Goal: Task Accomplishment & Management: Use online tool/utility

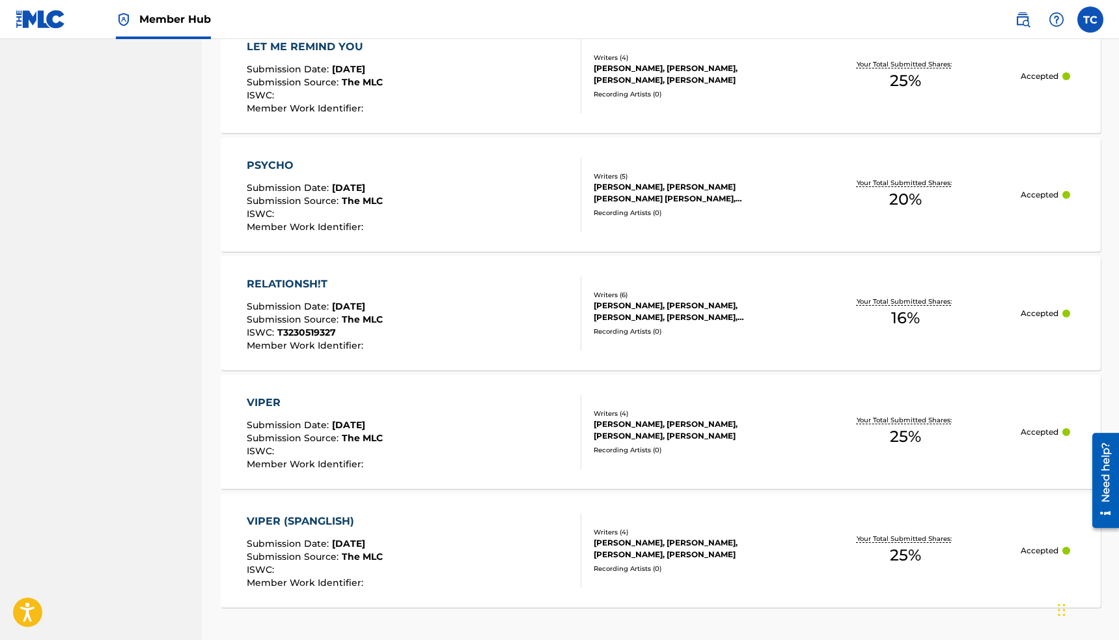
scroll to position [1149, 0]
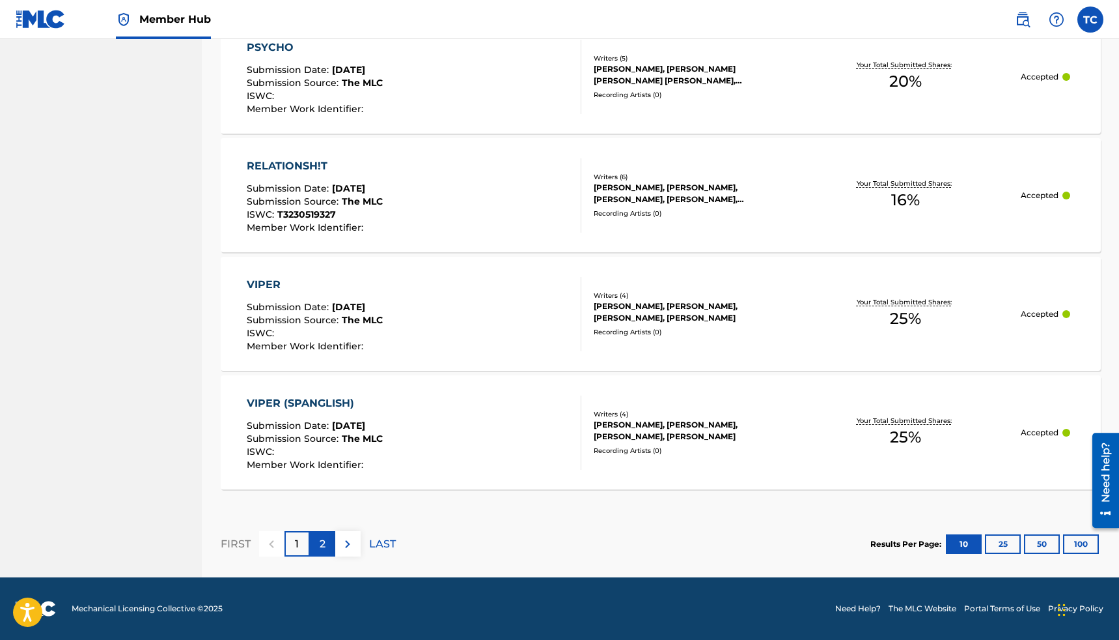
click at [326, 538] on div "2" at bounding box center [322, 543] width 25 height 25
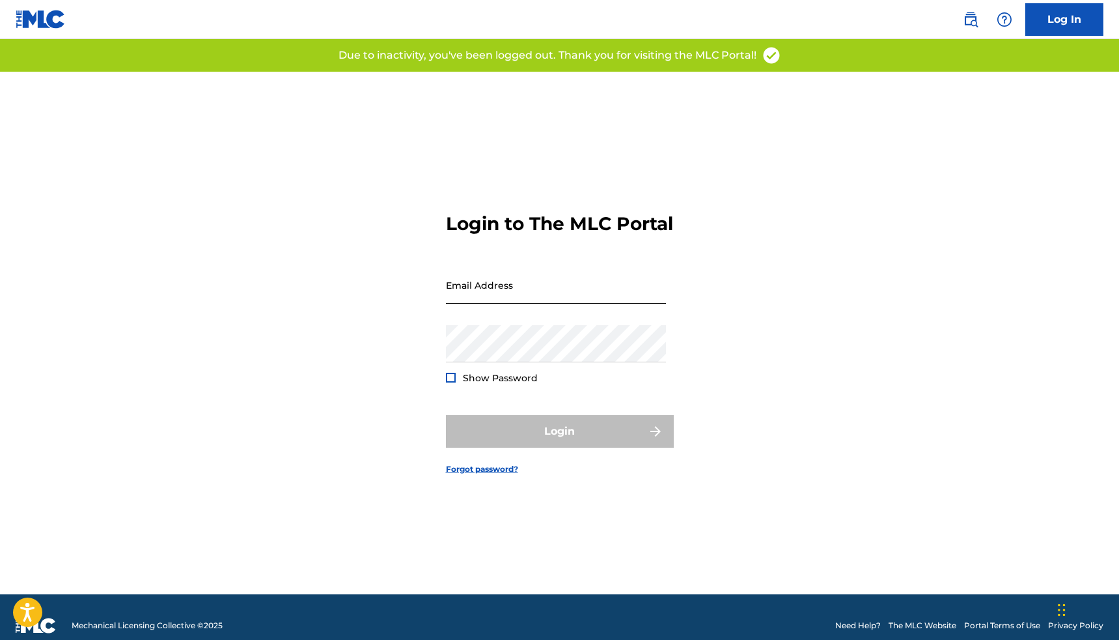
click at [498, 297] on input "Email Address" at bounding box center [556, 284] width 220 height 37
type input "[EMAIL_ADDRESS][DOMAIN_NAME]"
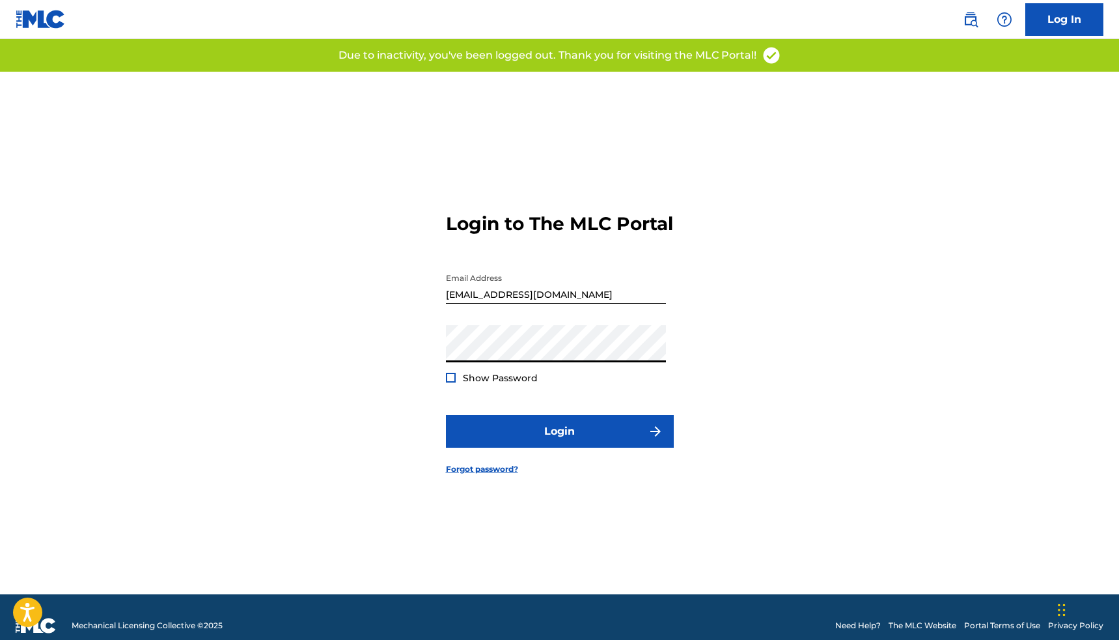
click at [447, 382] on div at bounding box center [451, 378] width 10 height 10
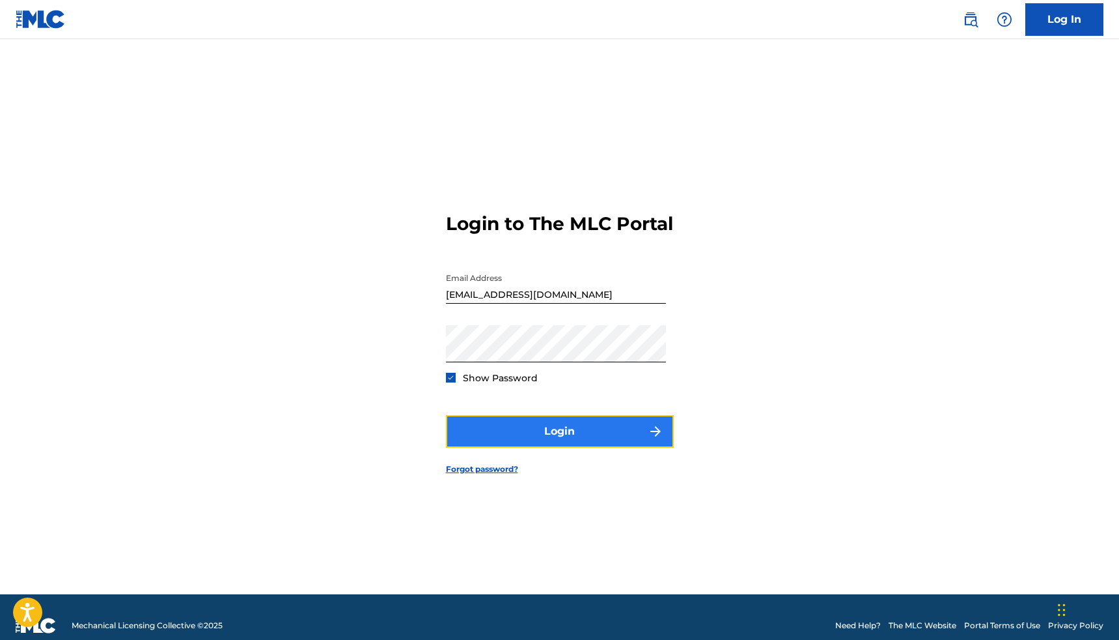
click at [520, 445] on button "Login" at bounding box center [560, 431] width 228 height 33
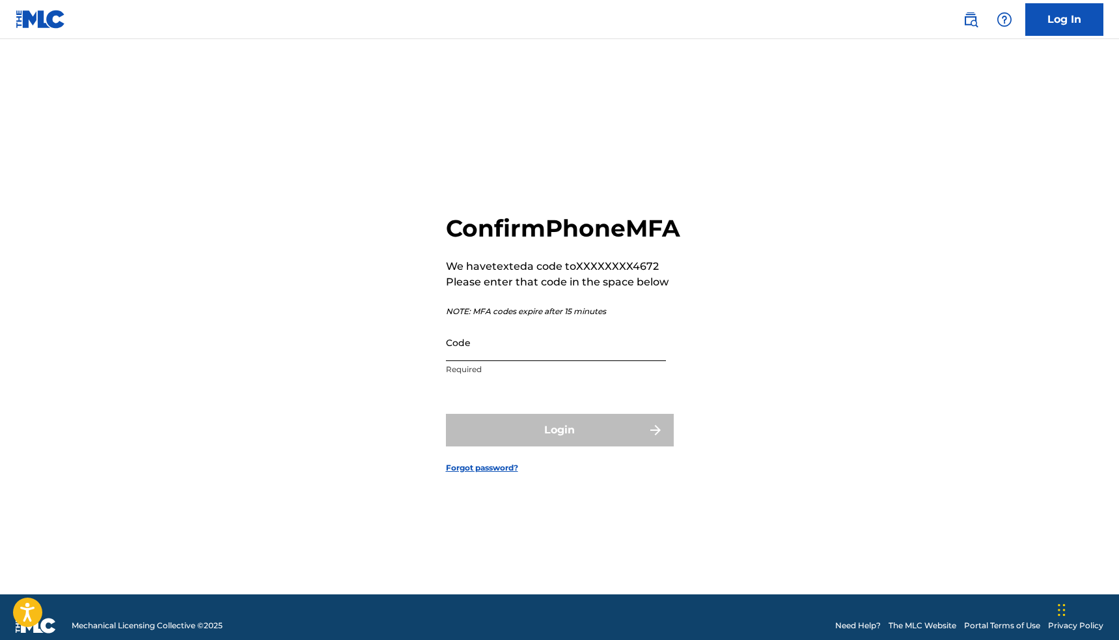
click at [573, 361] on input "Code" at bounding box center [556, 342] width 220 height 37
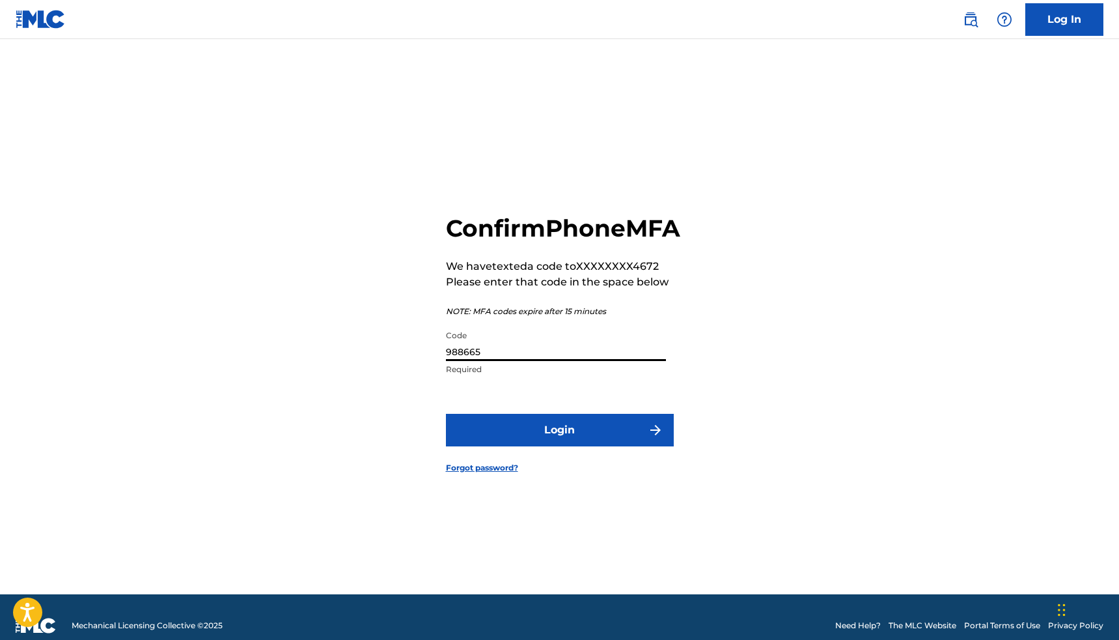
type input "988665"
click at [446, 414] on button "Login" at bounding box center [560, 430] width 228 height 33
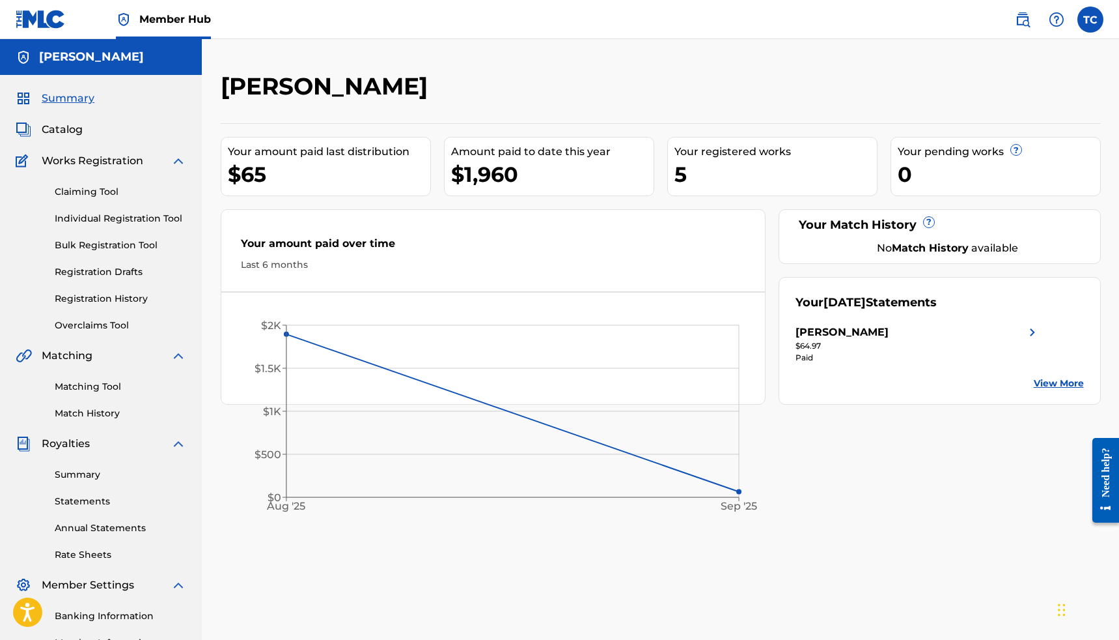
click at [522, 158] on div "Amount paid to date this year" at bounding box center [552, 152] width 203 height 16
click at [760, 167] on div "5" at bounding box center [776, 174] width 203 height 29
click at [111, 299] on link "Registration History" at bounding box center [121, 299] width 132 height 14
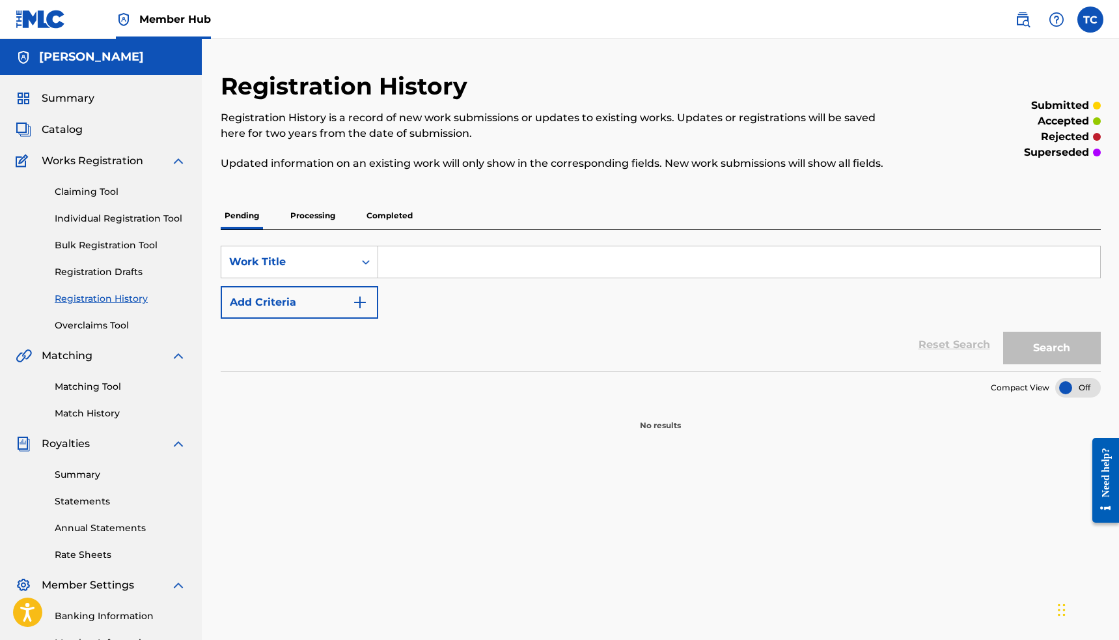
click at [395, 212] on p "Completed" at bounding box center [390, 215] width 54 height 27
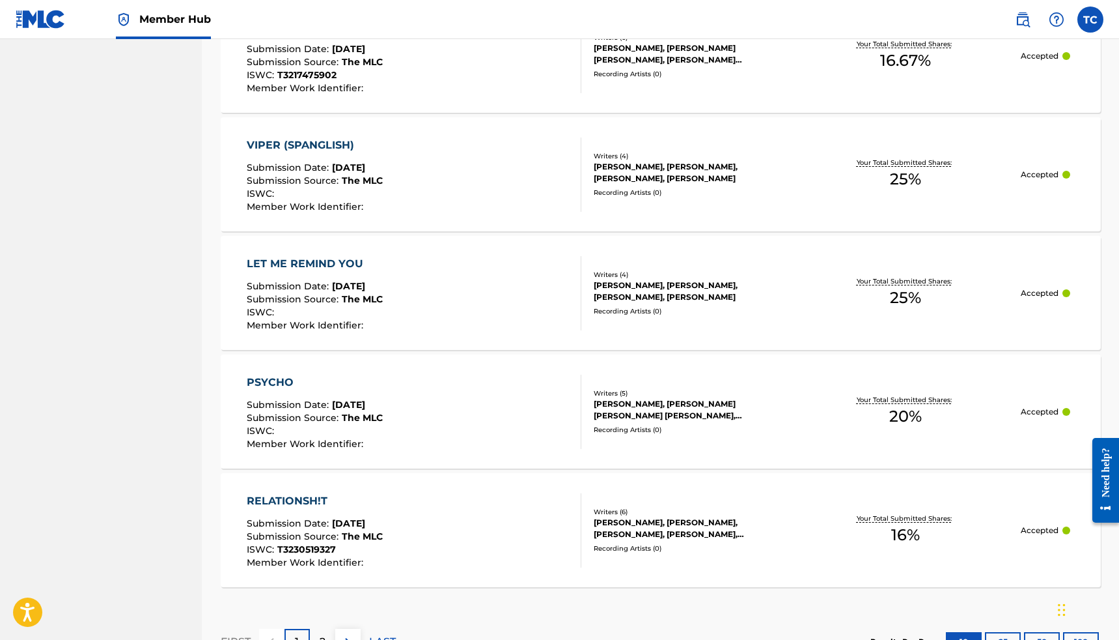
scroll to position [1149, 0]
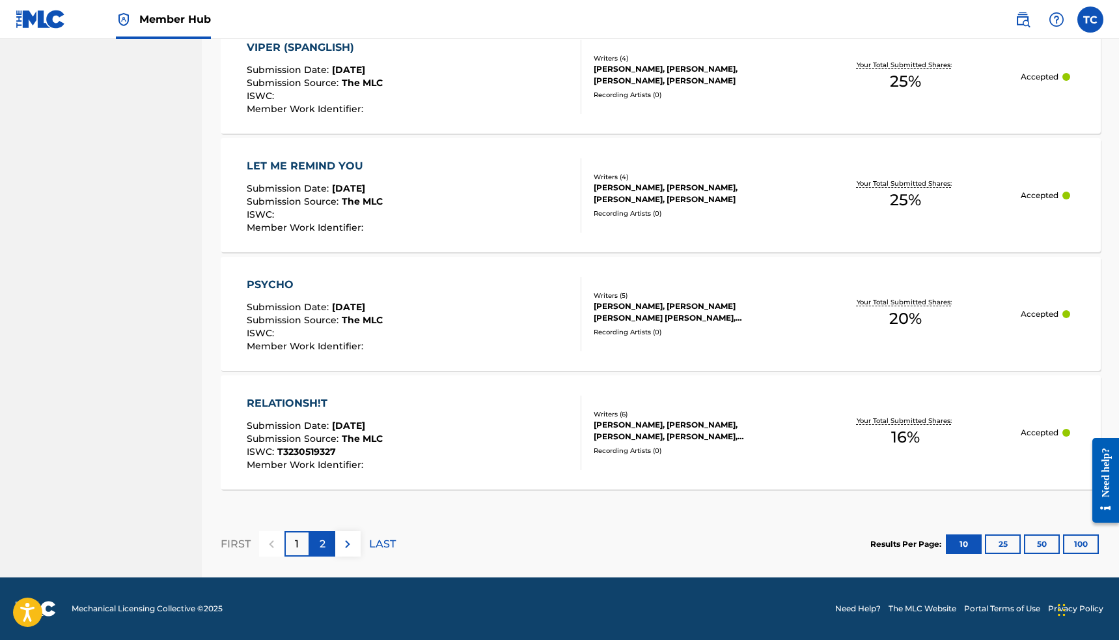
click at [323, 544] on p "2" at bounding box center [323, 544] width 6 height 16
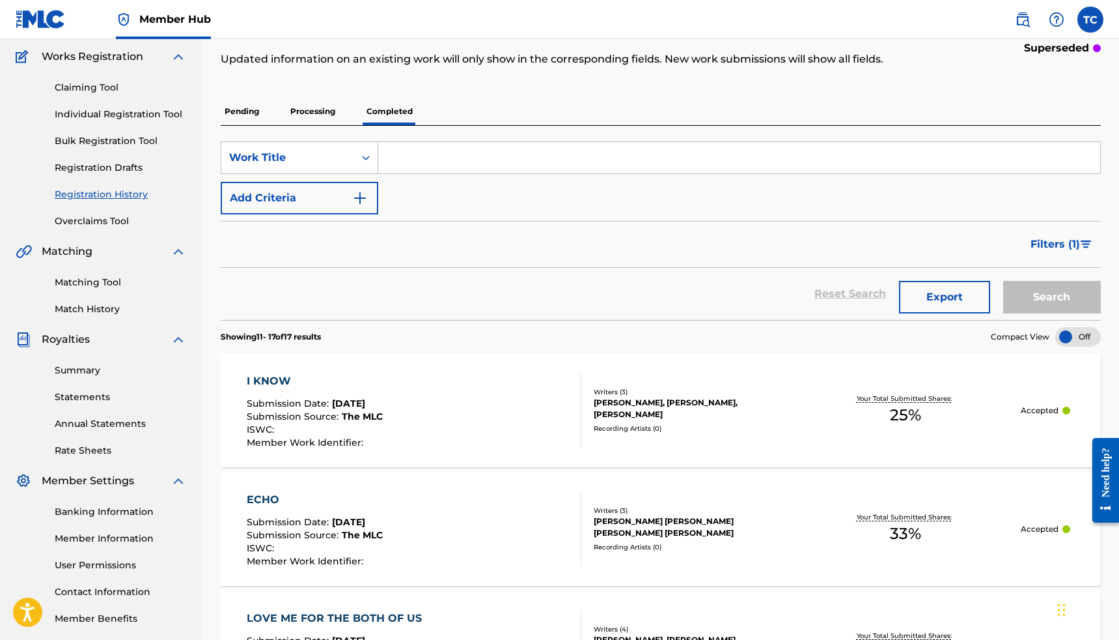
scroll to position [0, 0]
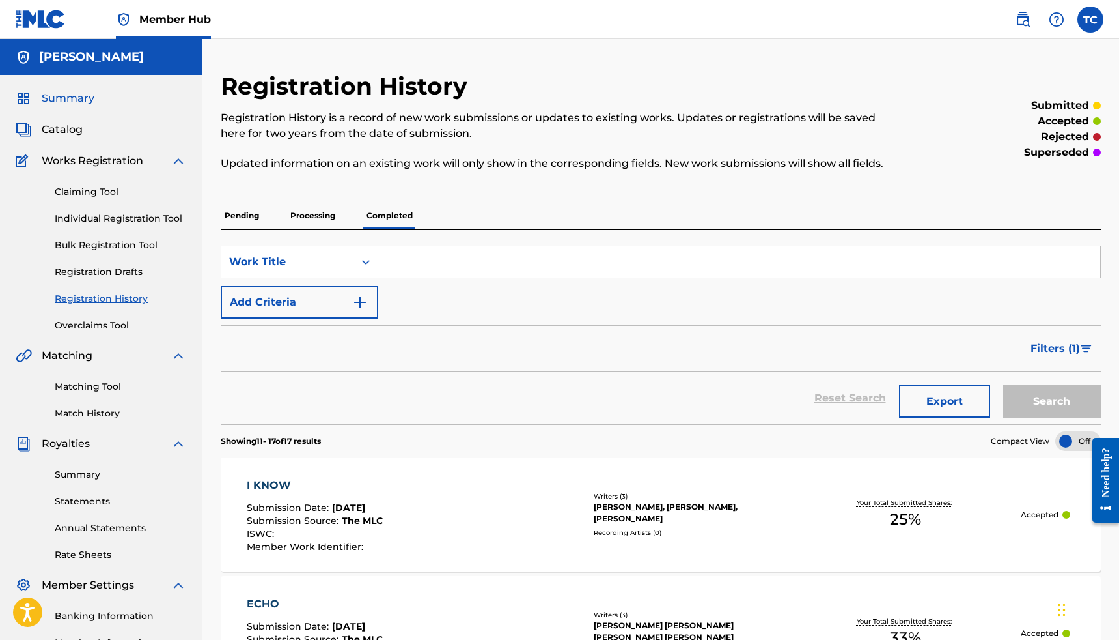
click at [75, 101] on span "Summary" at bounding box center [68, 99] width 53 height 16
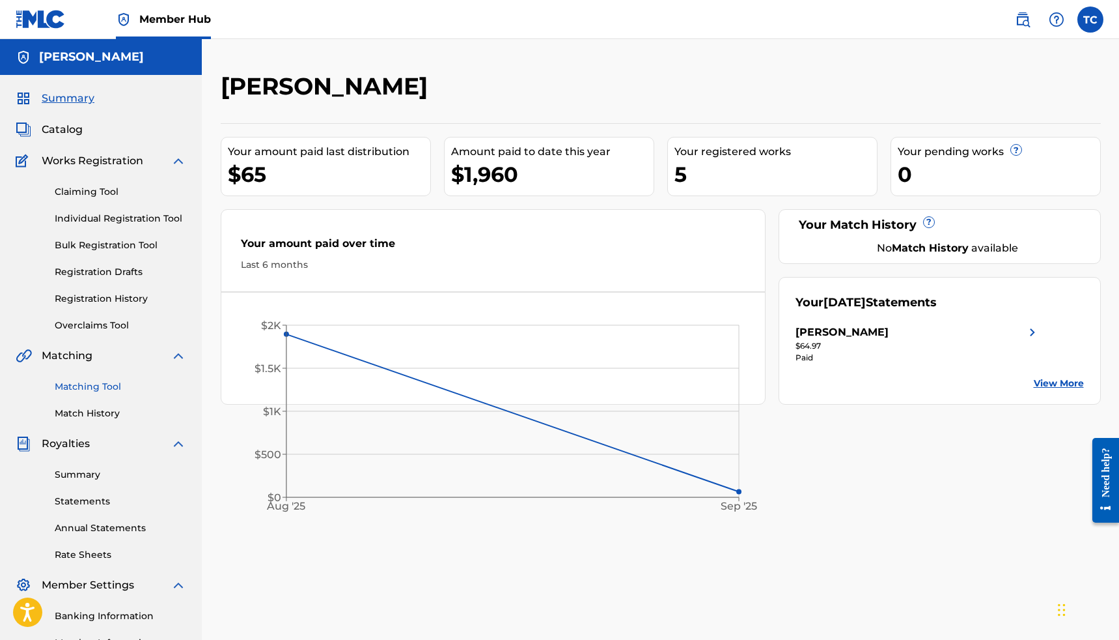
click at [104, 384] on link "Matching Tool" at bounding box center [121, 387] width 132 height 14
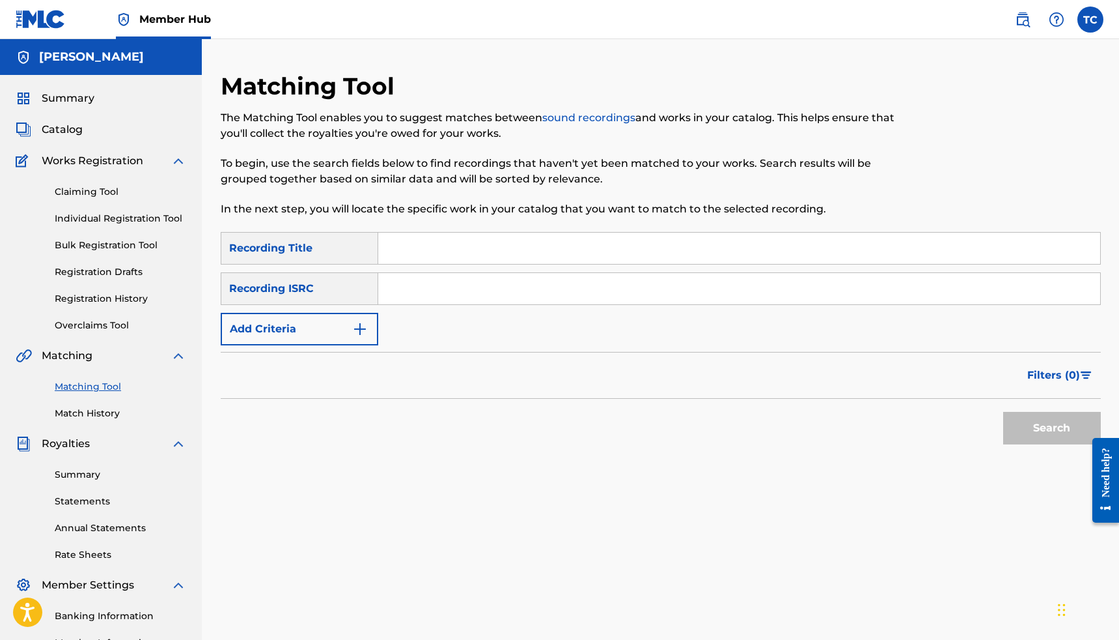
click at [408, 262] on input "Search Form" at bounding box center [739, 247] width 722 height 31
type input "w"
type input "already gone"
click at [399, 287] on input "Search Form" at bounding box center [739, 288] width 722 height 31
paste input "QZNWR2041553"
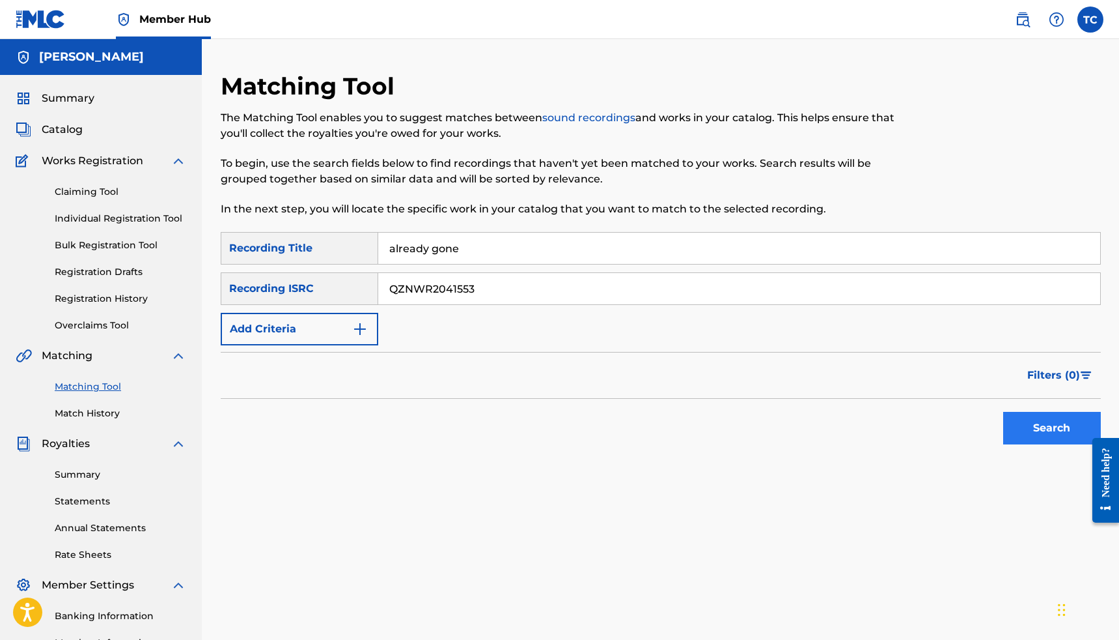
type input "QZNWR2041553"
click at [1064, 430] on button "Search" at bounding box center [1053, 428] width 98 height 33
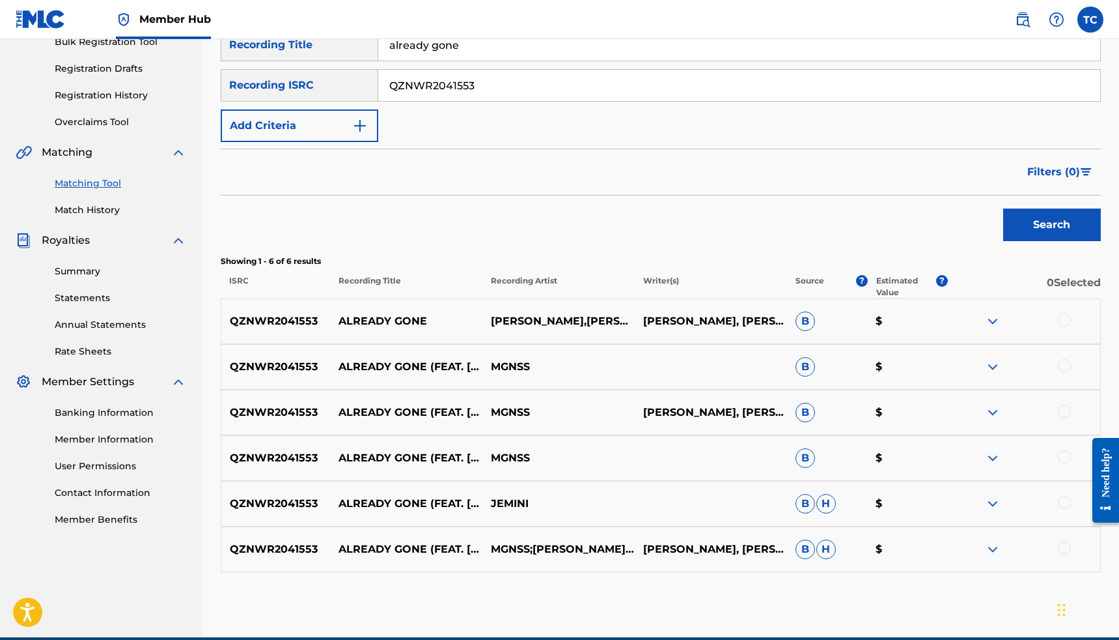
scroll to position [194, 0]
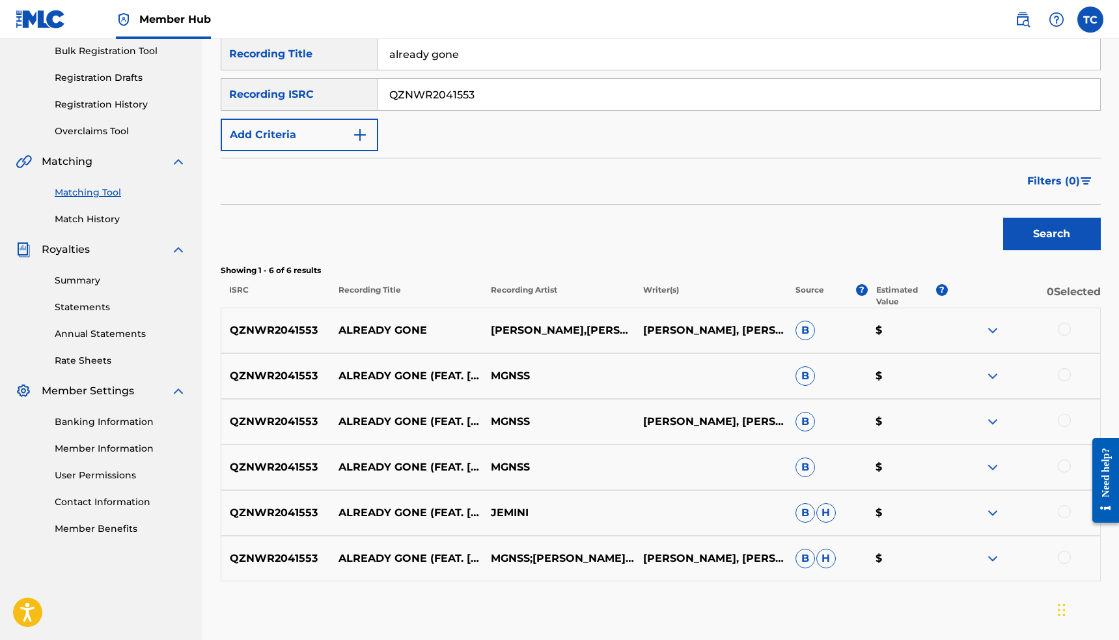
click at [1061, 331] on div at bounding box center [1064, 328] width 13 height 13
click at [1064, 376] on div at bounding box center [1064, 374] width 13 height 13
click at [1064, 417] on div at bounding box center [1064, 420] width 13 height 13
click at [1068, 465] on div at bounding box center [1064, 465] width 13 height 13
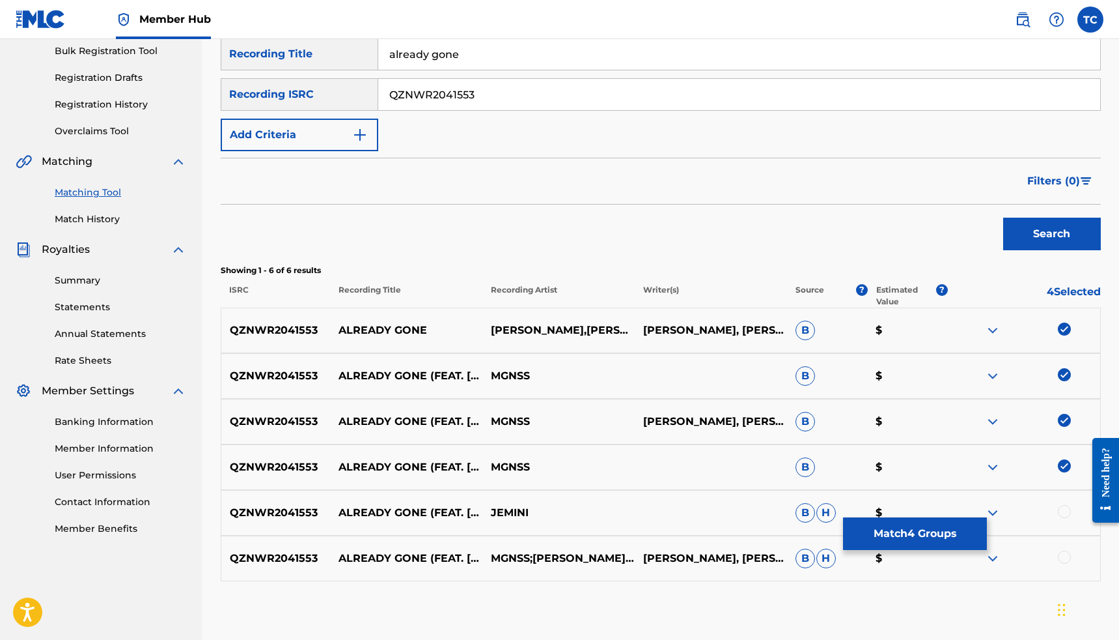
click at [1067, 513] on div at bounding box center [1064, 511] width 13 height 13
click at [1068, 559] on div at bounding box center [1064, 556] width 13 height 13
click at [928, 536] on button "Match 6 Groups" at bounding box center [915, 533] width 144 height 33
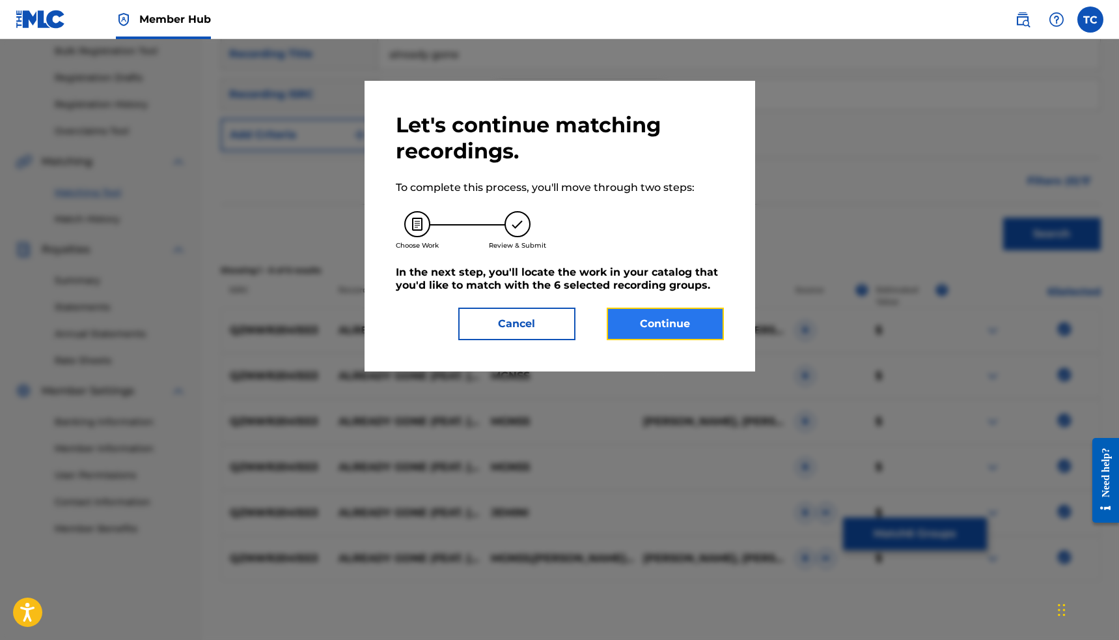
click at [668, 317] on button "Continue" at bounding box center [665, 323] width 117 height 33
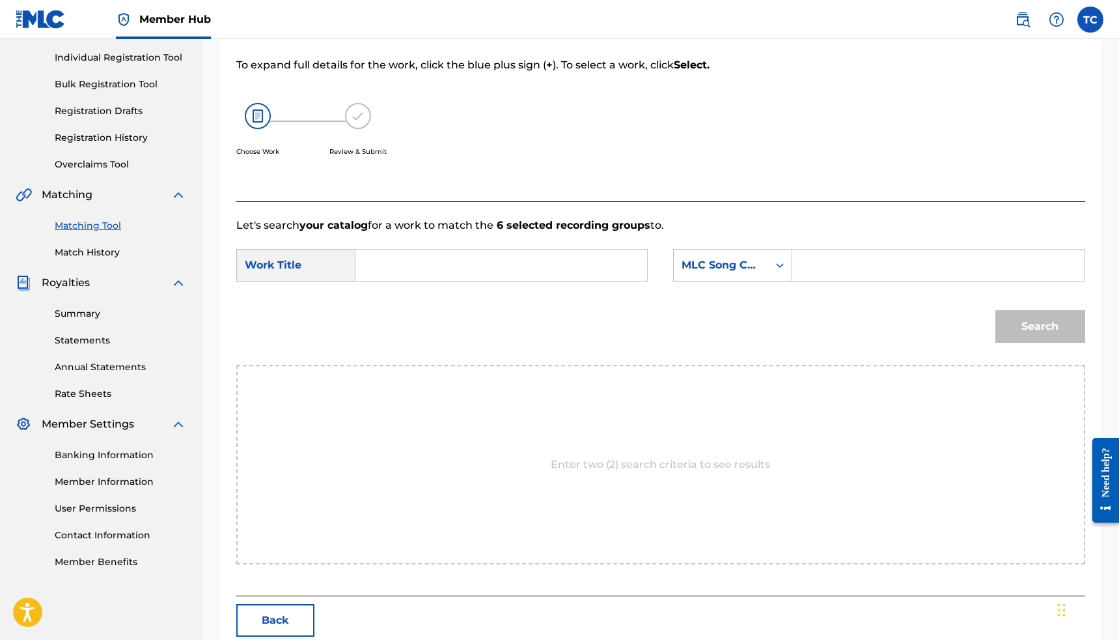
scroll to position [228, 0]
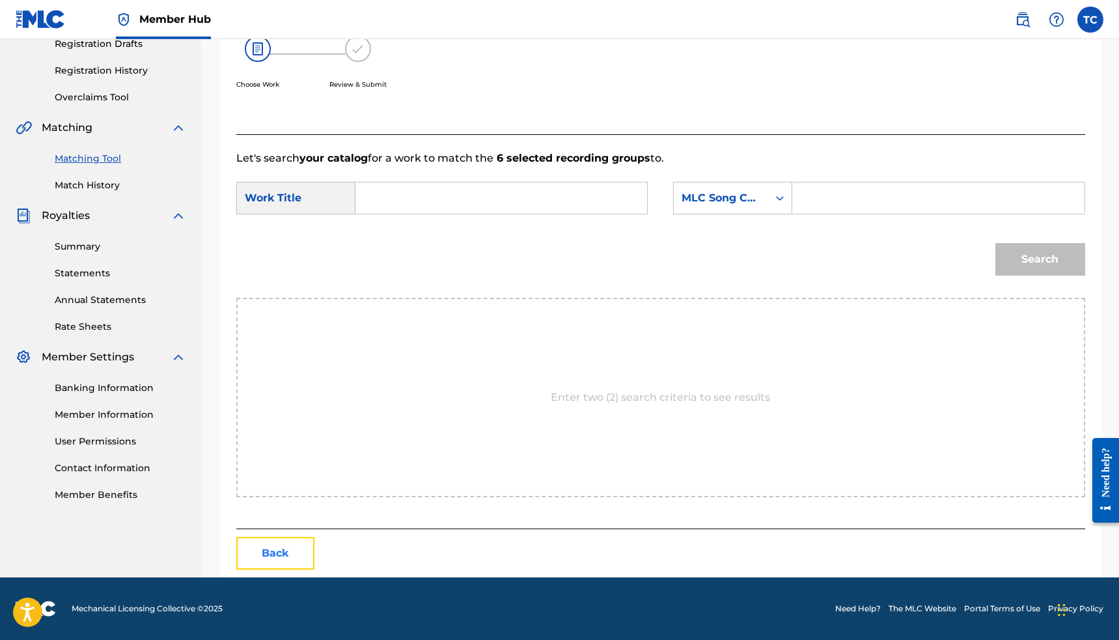
click at [292, 562] on button "Back" at bounding box center [275, 553] width 78 height 33
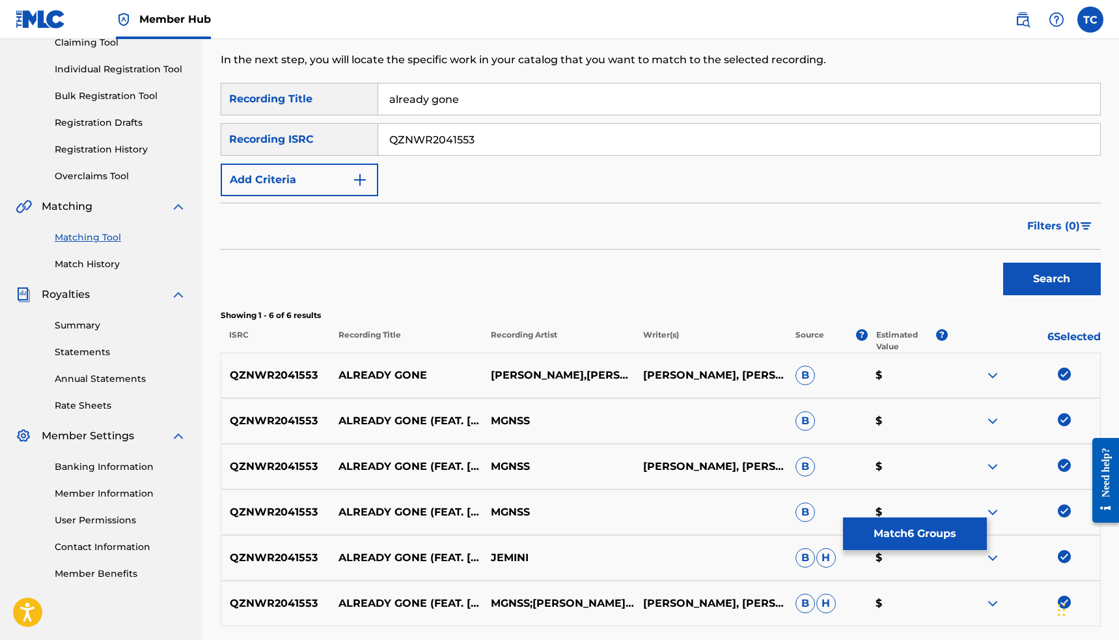
scroll to position [0, 0]
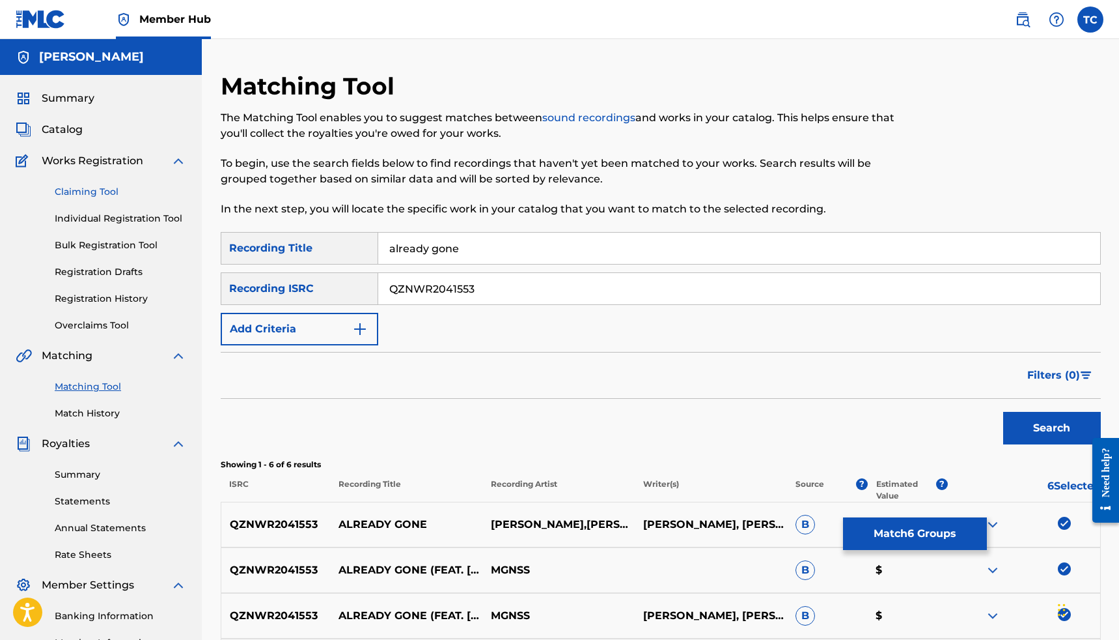
click at [102, 195] on link "Claiming Tool" at bounding box center [121, 192] width 132 height 14
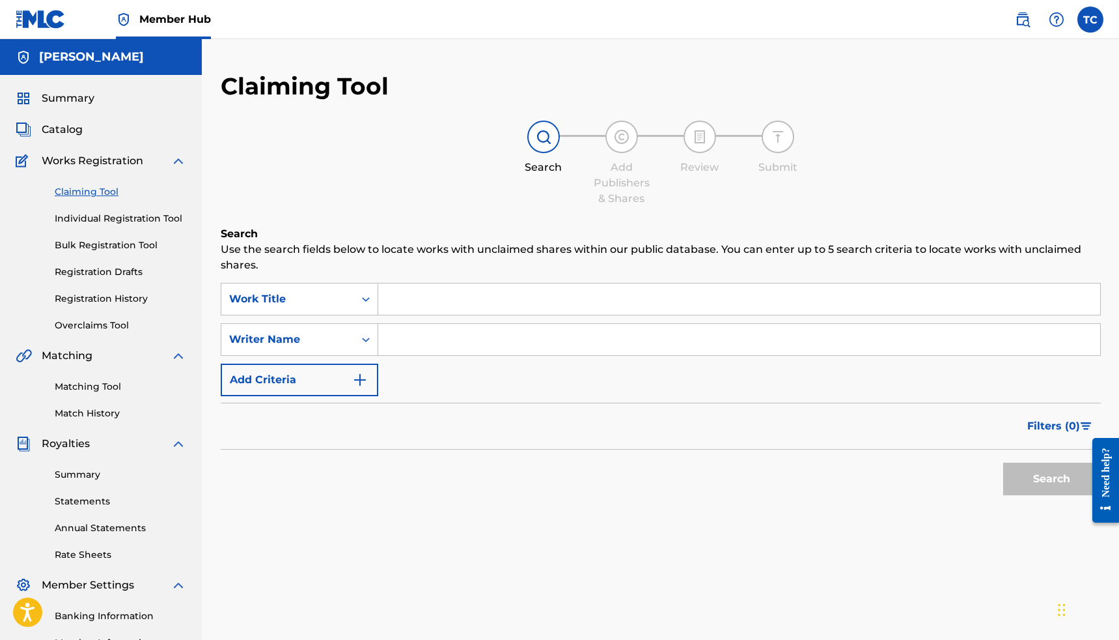
click at [429, 306] on input "Search Form" at bounding box center [739, 298] width 722 height 31
click at [1004, 462] on button "Search" at bounding box center [1053, 478] width 98 height 33
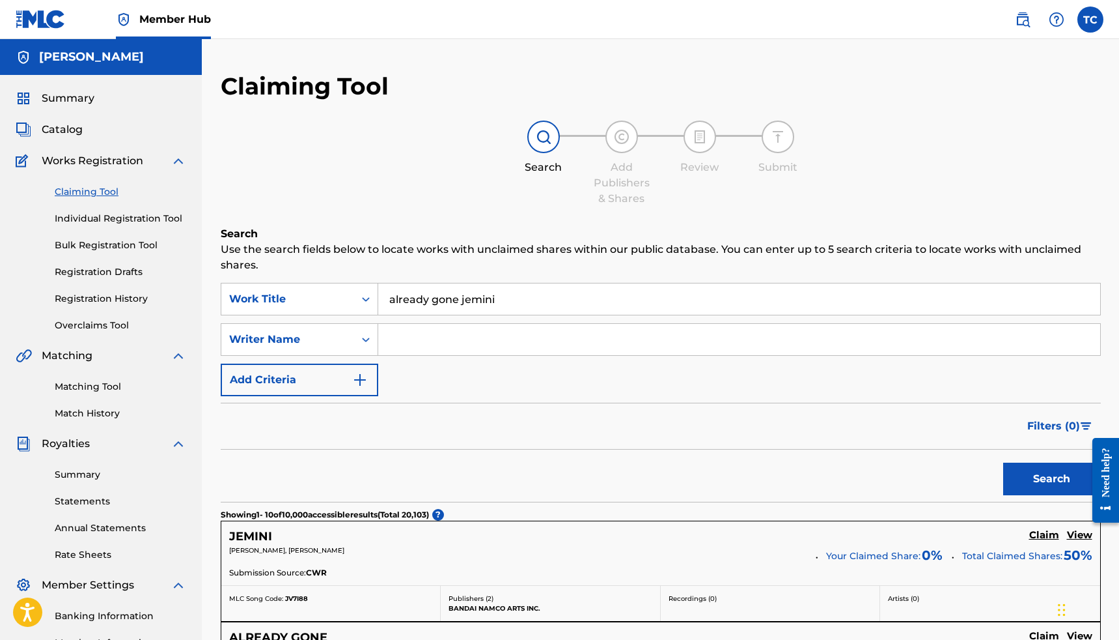
click at [496, 299] on input "already gone jemini" at bounding box center [739, 298] width 722 height 31
drag, startPoint x: 496, startPoint y: 299, endPoint x: 470, endPoint y: 301, distance: 25.5
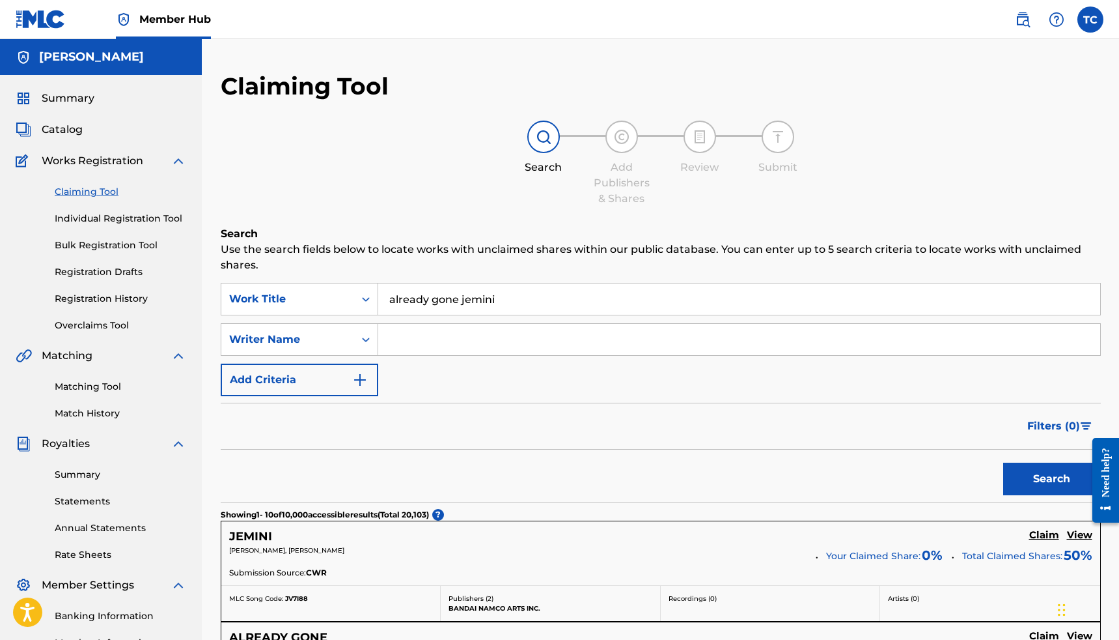
click at [470, 301] on input "already gone jemini" at bounding box center [739, 298] width 722 height 31
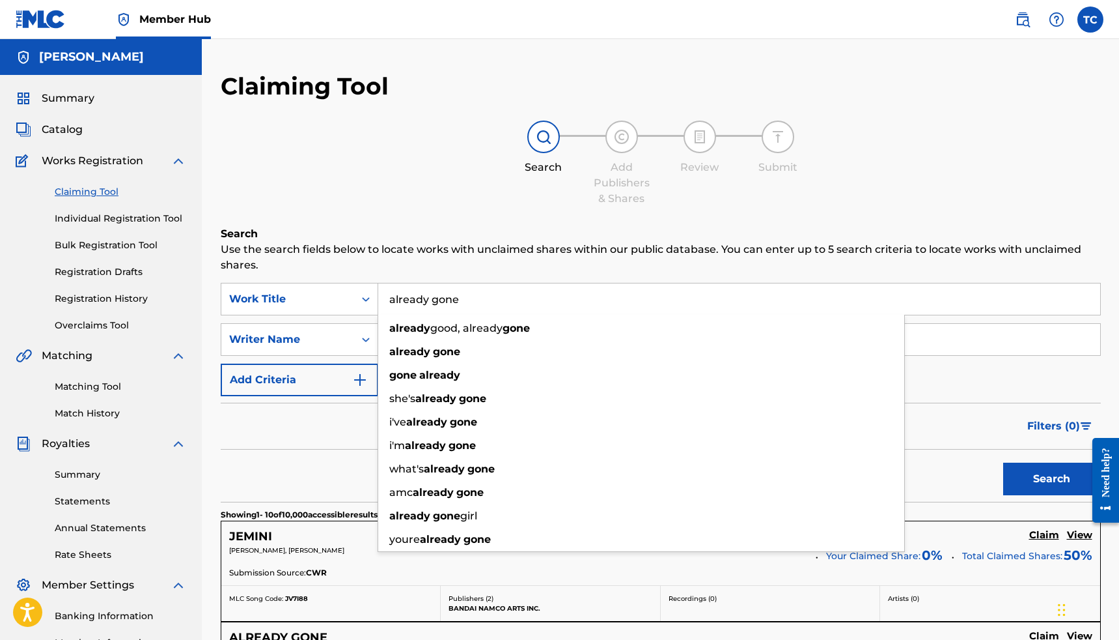
type input "already gone"
click at [628, 238] on h6 "Search" at bounding box center [661, 234] width 880 height 16
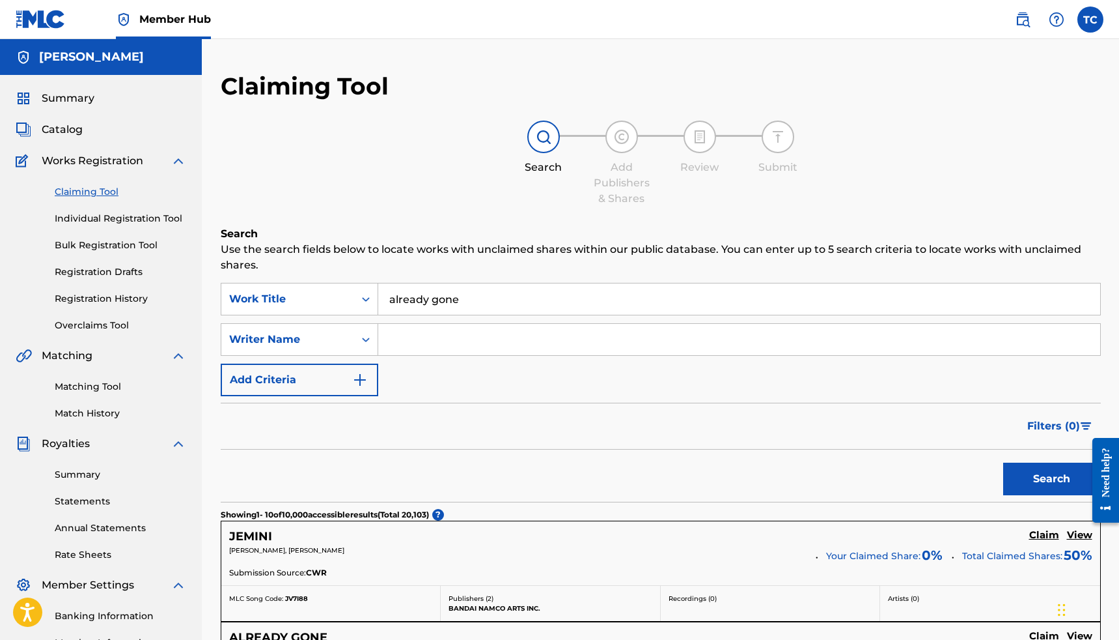
click at [521, 341] on input "Search Form" at bounding box center [739, 339] width 722 height 31
click at [1004, 462] on button "Search" at bounding box center [1053, 478] width 98 height 33
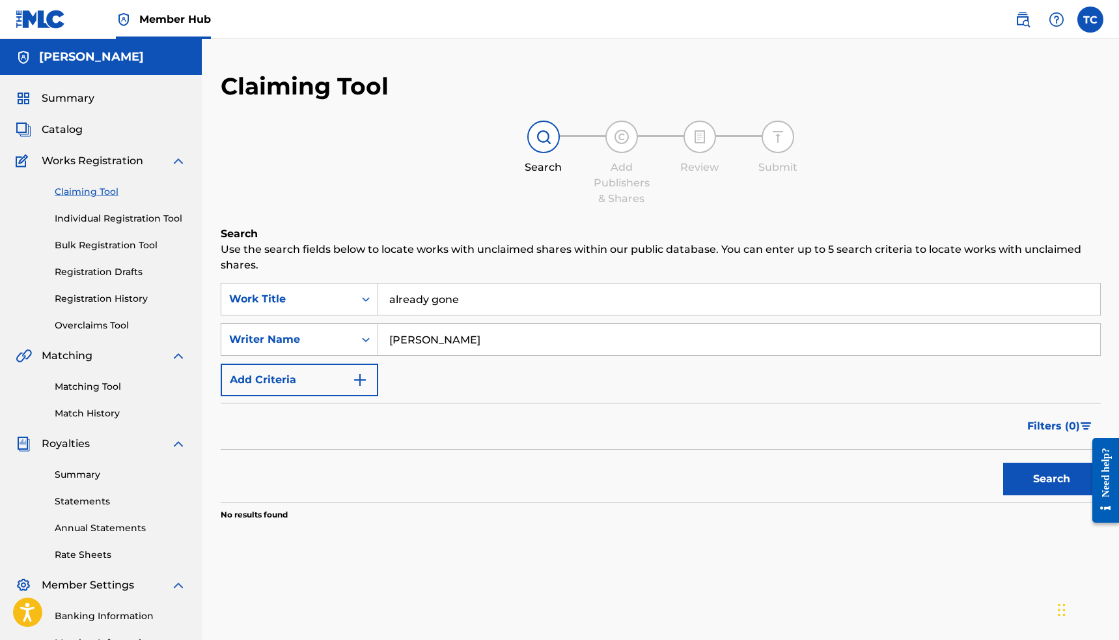
click at [471, 302] on input "already gone" at bounding box center [739, 298] width 722 height 31
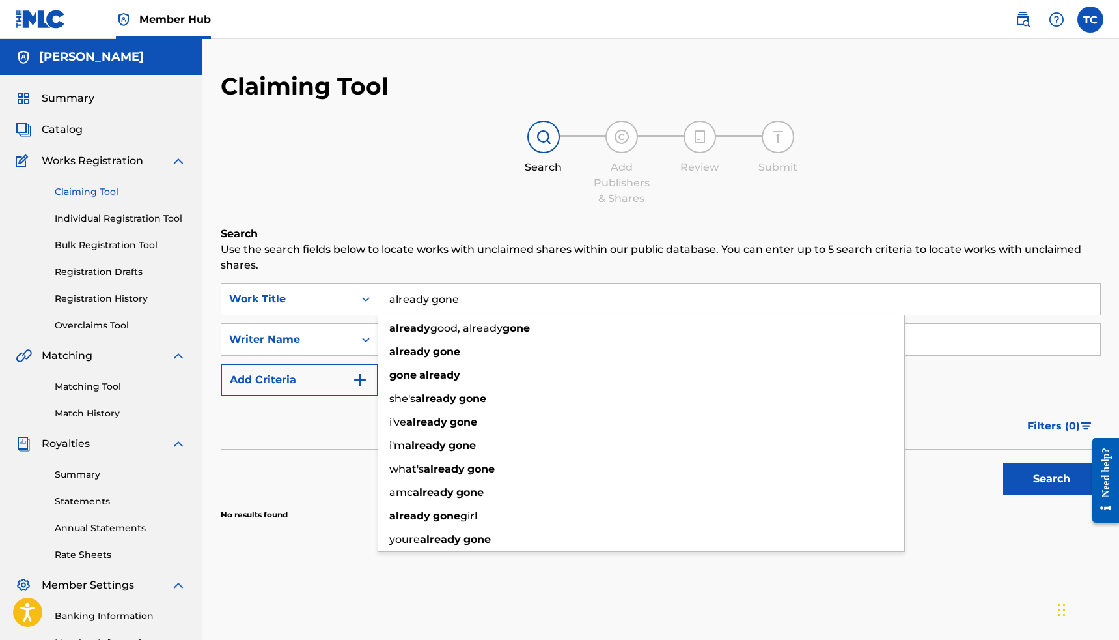
click at [471, 302] on input "already gone" at bounding box center [739, 298] width 722 height 31
click at [469, 302] on input "already gone" at bounding box center [739, 298] width 722 height 31
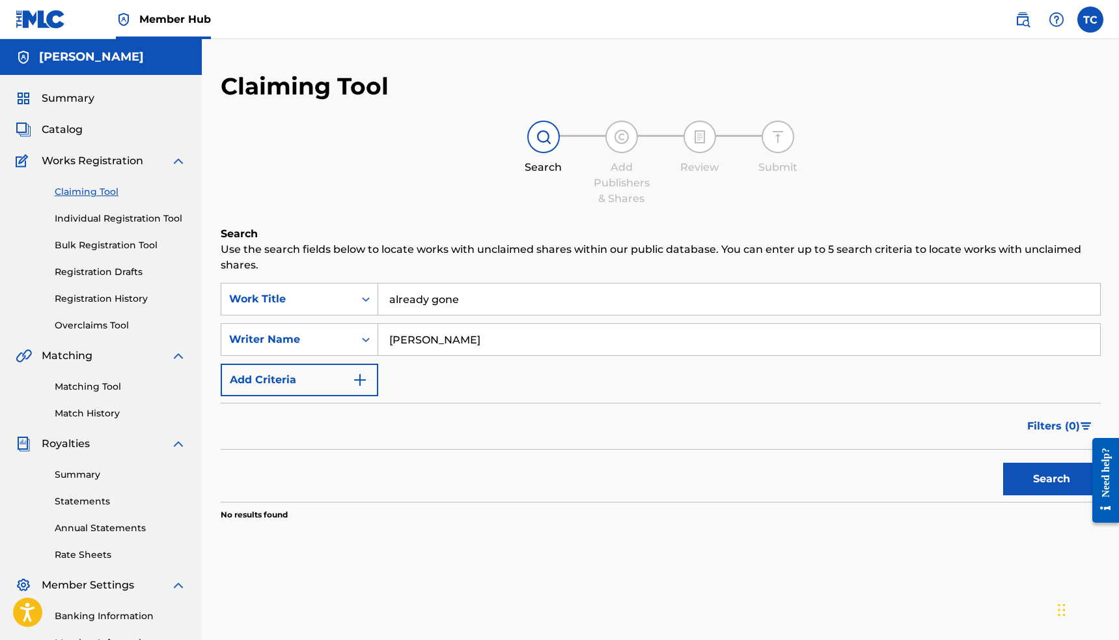
click at [480, 236] on h6 "Search" at bounding box center [661, 234] width 880 height 16
click at [533, 344] on input "Thomas Lee Crockrom Jr" at bounding box center [739, 339] width 722 height 31
click at [1004, 462] on button "Search" at bounding box center [1053, 478] width 98 height 33
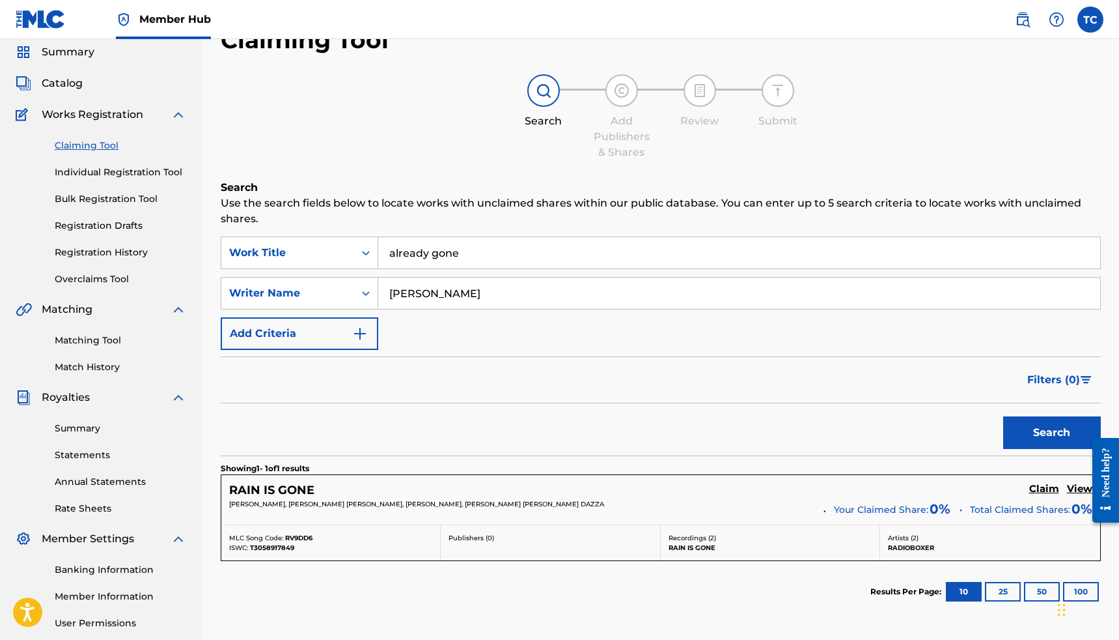
scroll to position [48, 0]
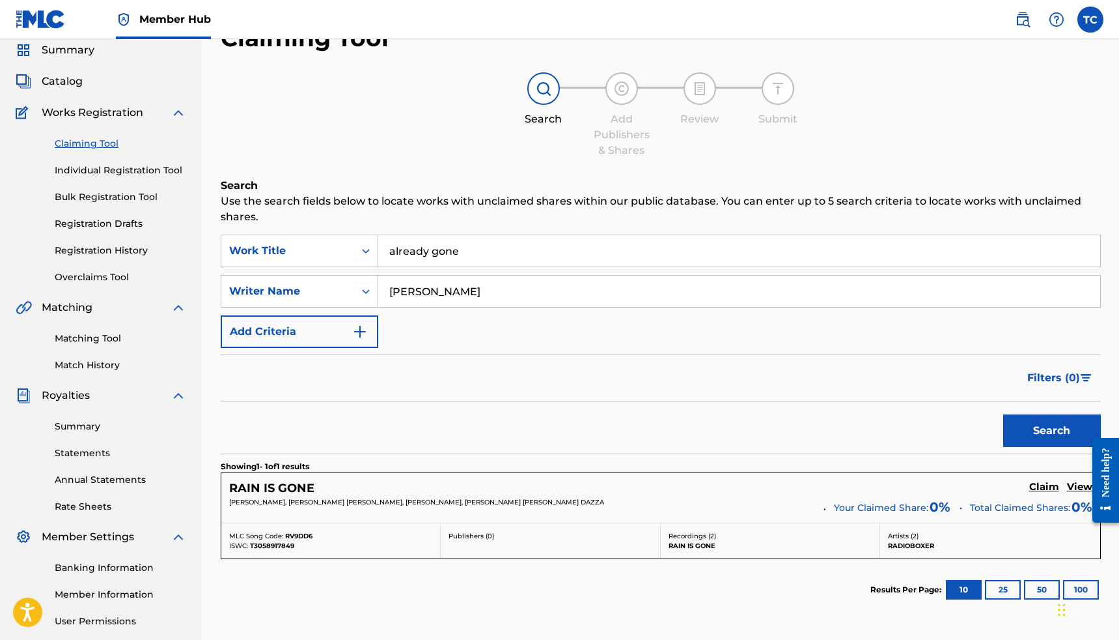
click at [443, 297] on input "denisse" at bounding box center [739, 290] width 722 height 31
type input "denisse borquez"
click at [1004, 414] on button "Search" at bounding box center [1053, 430] width 98 height 33
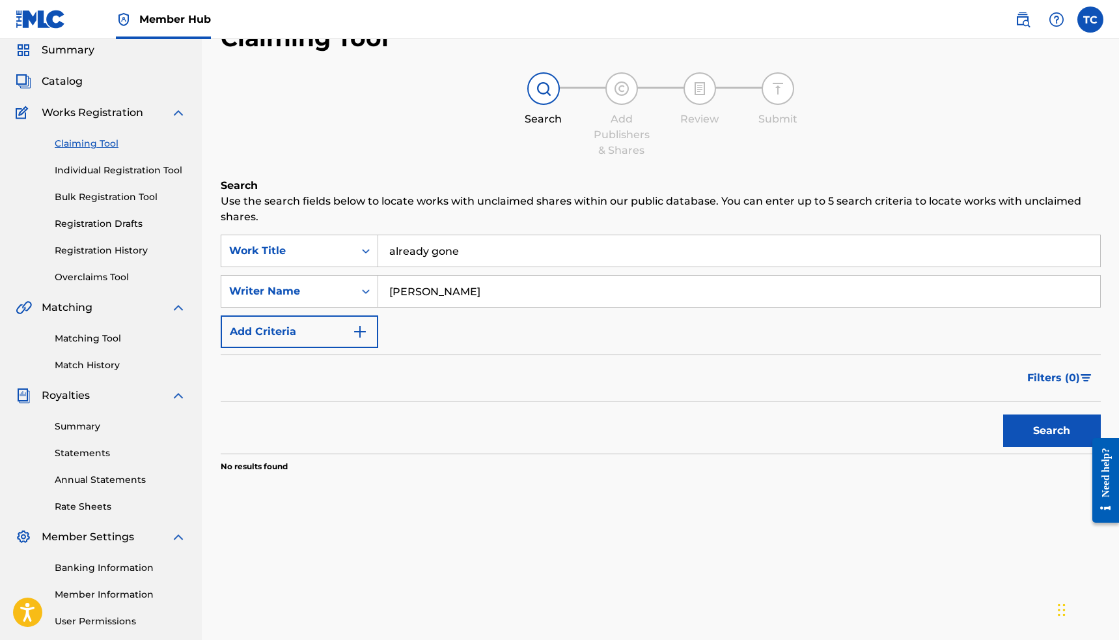
click at [473, 260] on input "already gone" at bounding box center [739, 250] width 722 height 31
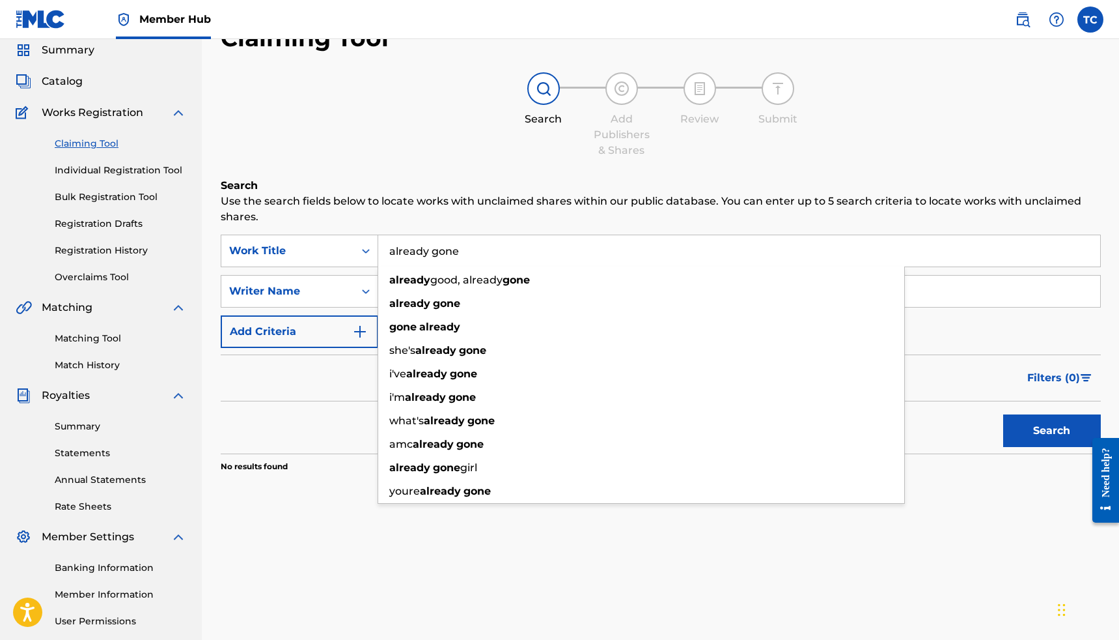
click at [468, 247] on input "already gone" at bounding box center [739, 250] width 722 height 31
click at [413, 128] on div "Search Add Publishers & Shares Review Submit" at bounding box center [661, 115] width 880 height 86
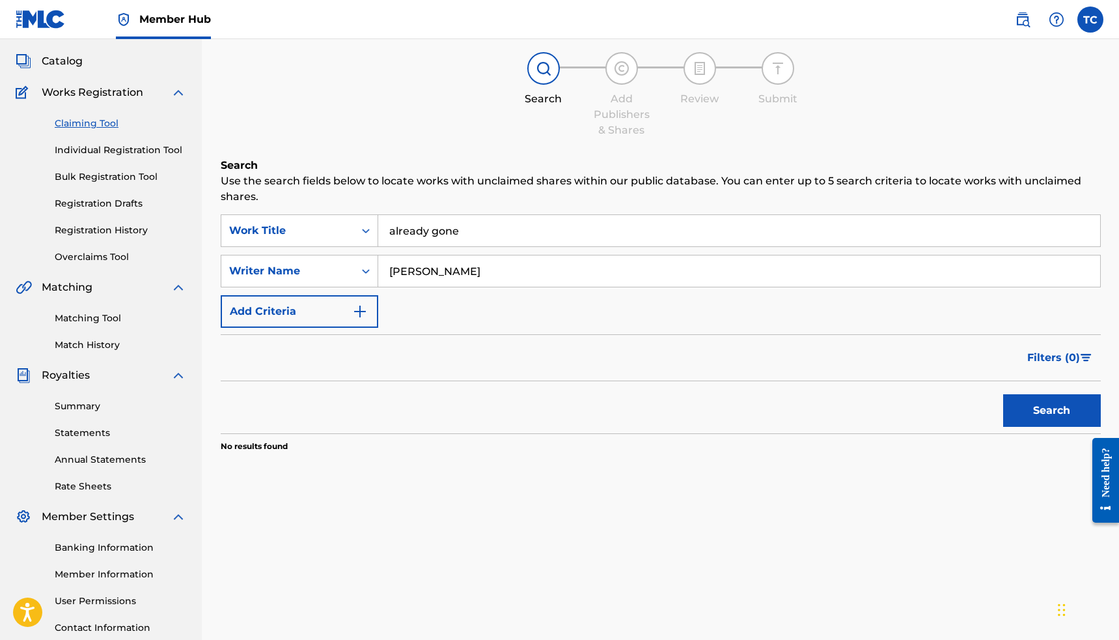
scroll to position [0, 0]
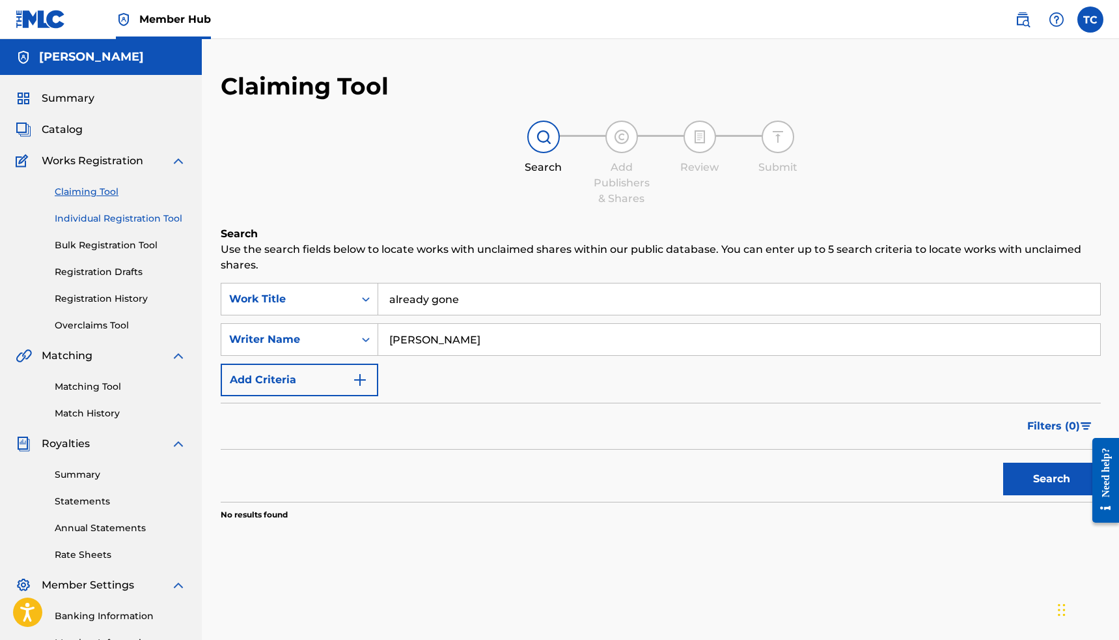
click at [135, 220] on link "Individual Registration Tool" at bounding box center [121, 219] width 132 height 14
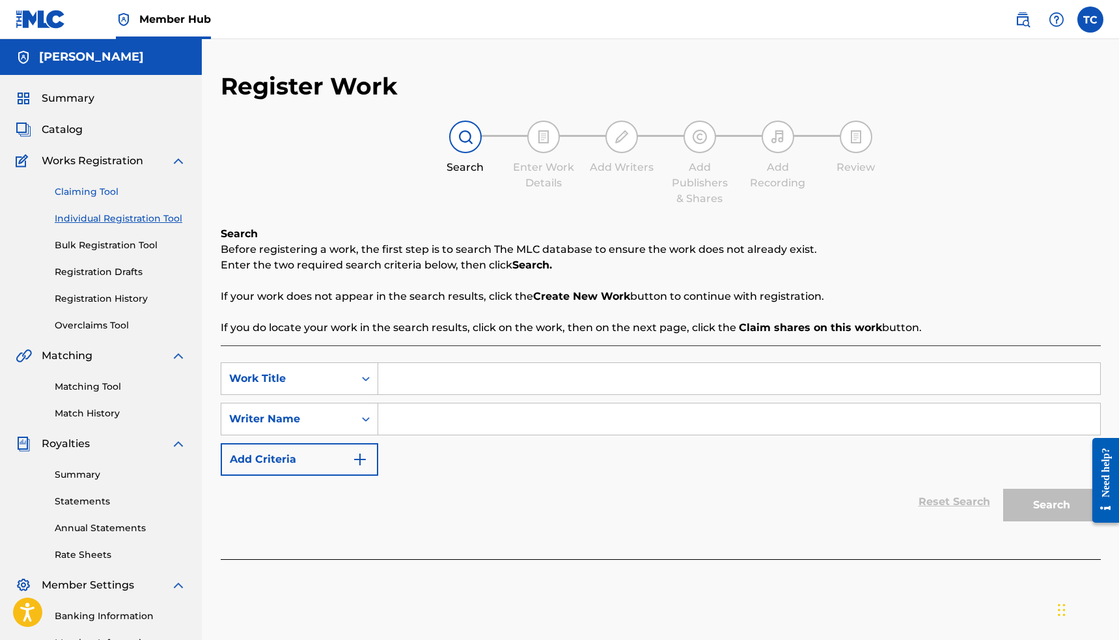
click at [108, 190] on link "Claiming Tool" at bounding box center [121, 192] width 132 height 14
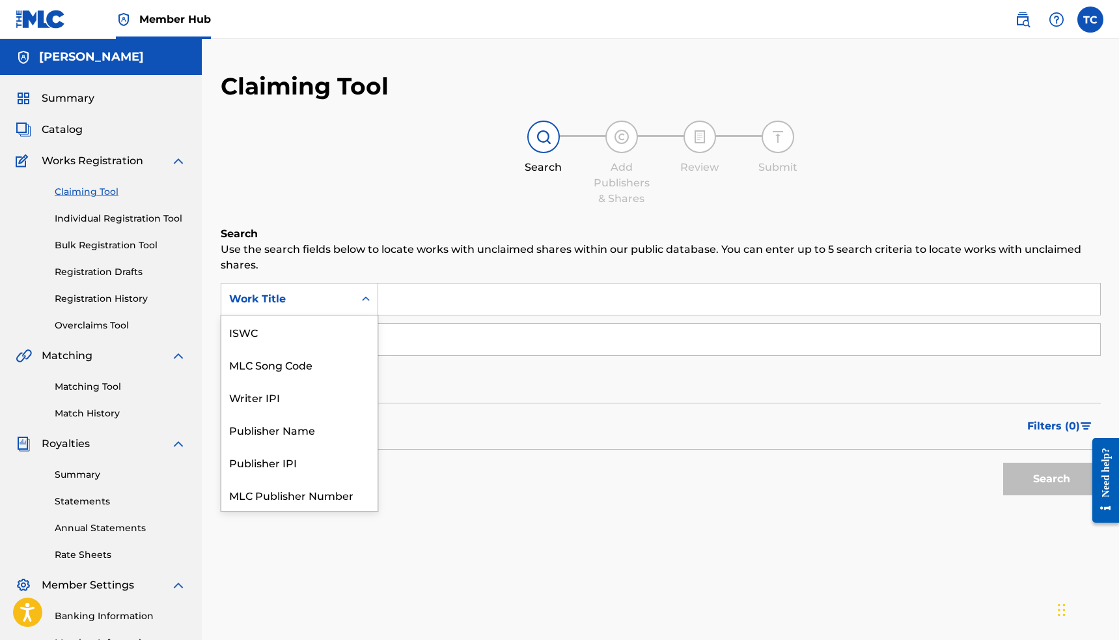
click at [351, 309] on div "Work Title" at bounding box center [287, 299] width 133 height 25
click at [273, 499] on div "Work Title" at bounding box center [299, 494] width 156 height 33
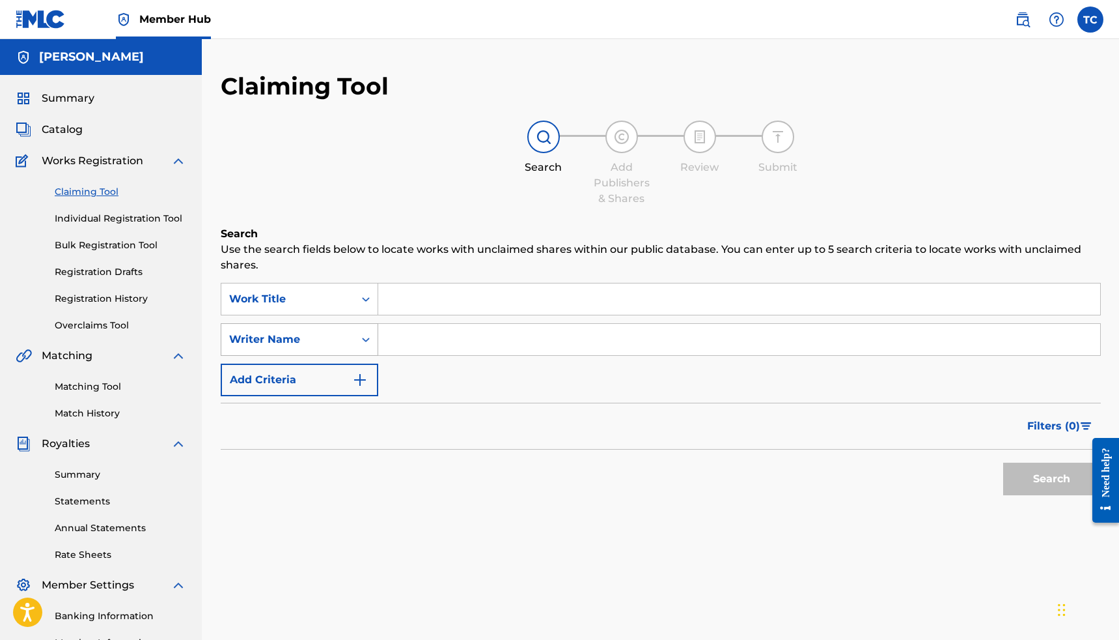
click at [358, 345] on div "Search Form" at bounding box center [365, 339] width 23 height 23
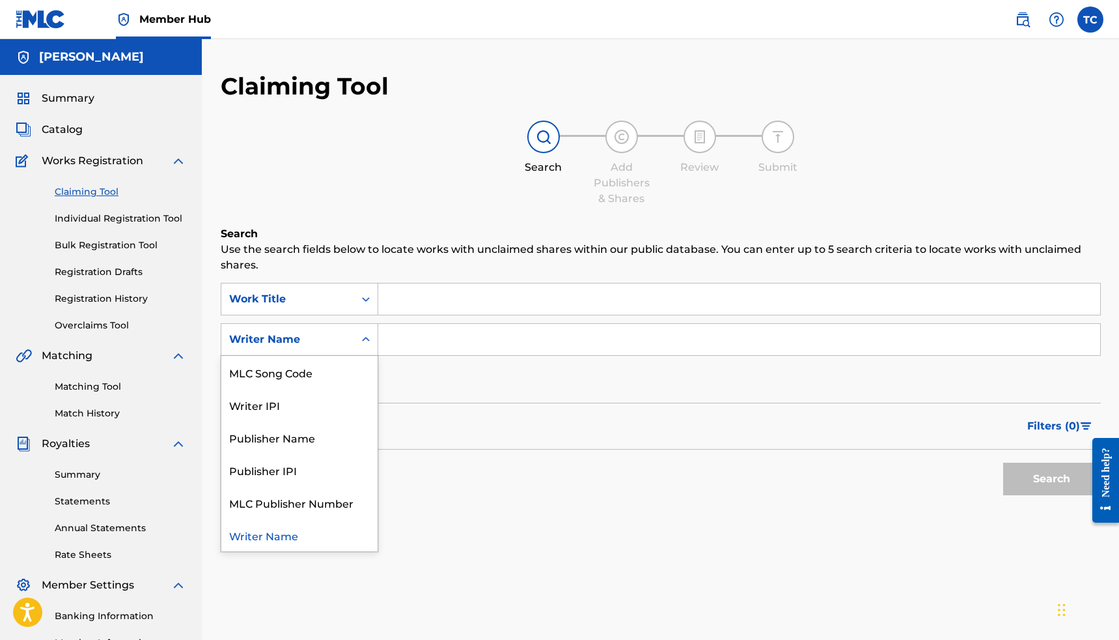
click at [296, 535] on div "Writer Name" at bounding box center [299, 534] width 156 height 33
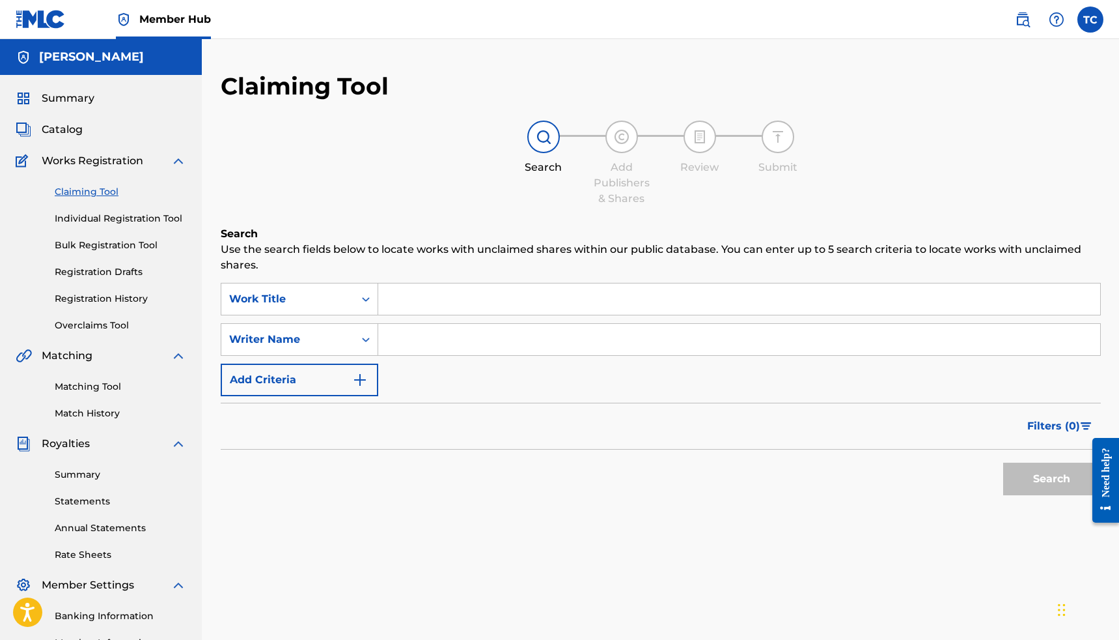
click at [410, 300] on input "Search Form" at bounding box center [739, 298] width 722 height 31
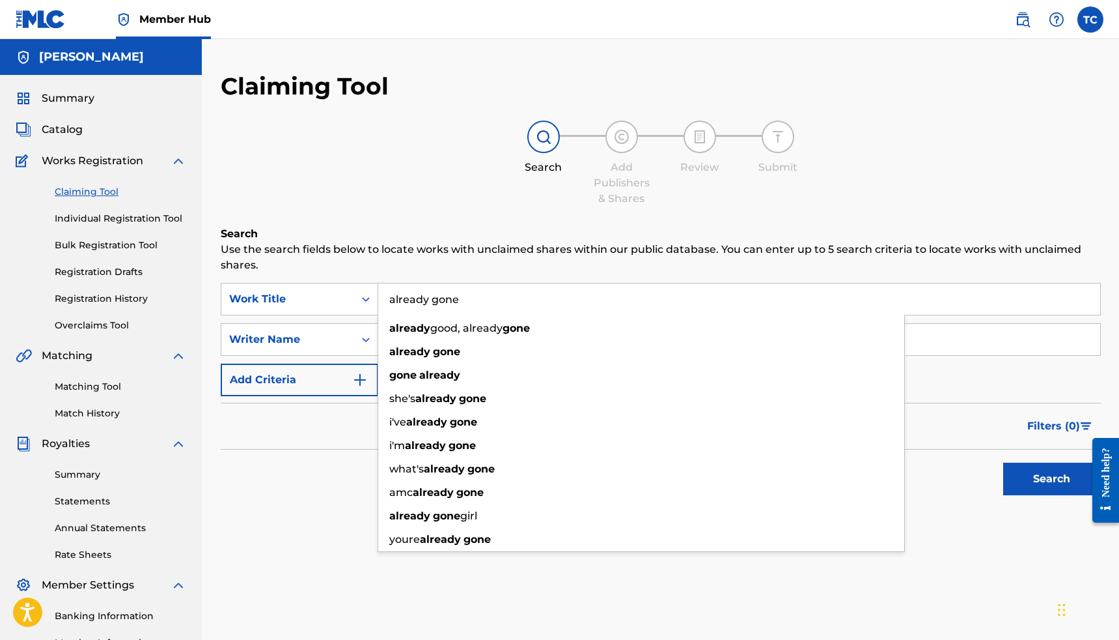
type input "already gone"
click at [418, 213] on div "Claiming Tool Search Add Publishers & Shares Review Submit Search Use the searc…" at bounding box center [661, 319] width 880 height 495
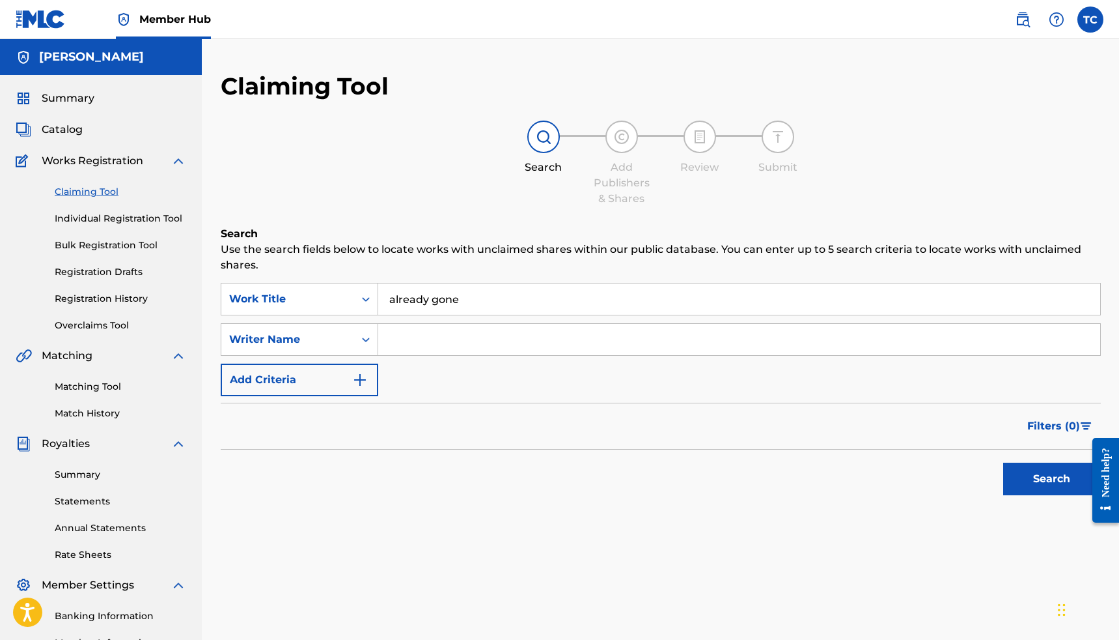
click at [421, 343] on input "Search Form" at bounding box center [739, 339] width 722 height 31
type input "jake magness"
click at [1004, 462] on button "Search" at bounding box center [1053, 478] width 98 height 33
click at [475, 346] on input "jake magness" at bounding box center [739, 339] width 722 height 31
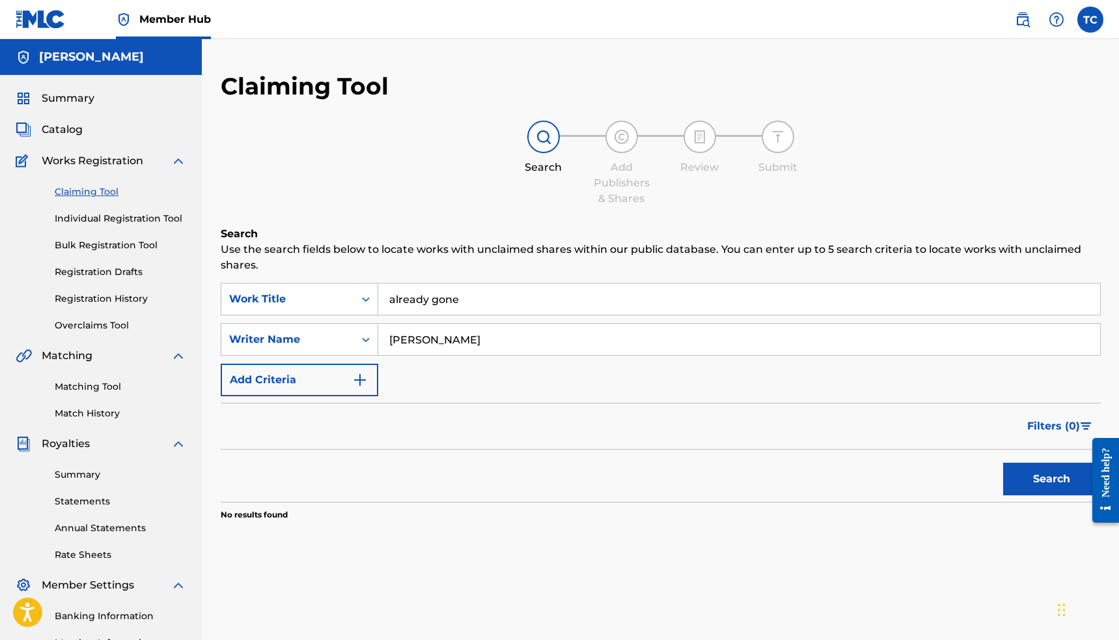
click at [475, 346] on input "jake magness" at bounding box center [739, 339] width 722 height 31
click at [468, 310] on input "already gone" at bounding box center [739, 298] width 722 height 31
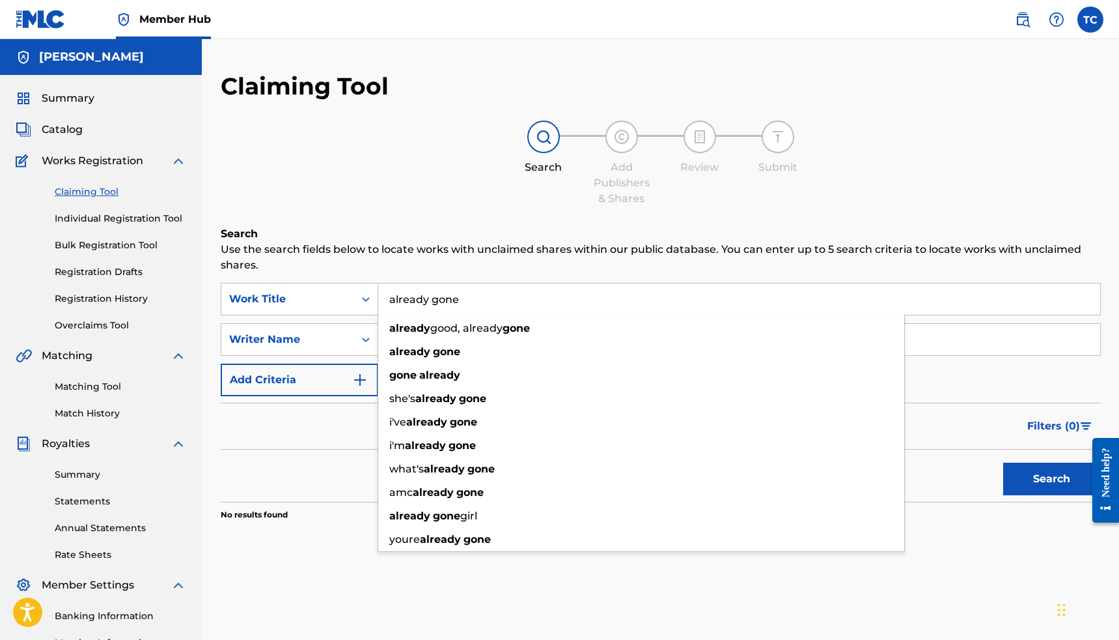
click at [468, 310] on input "already gone" at bounding box center [739, 298] width 722 height 31
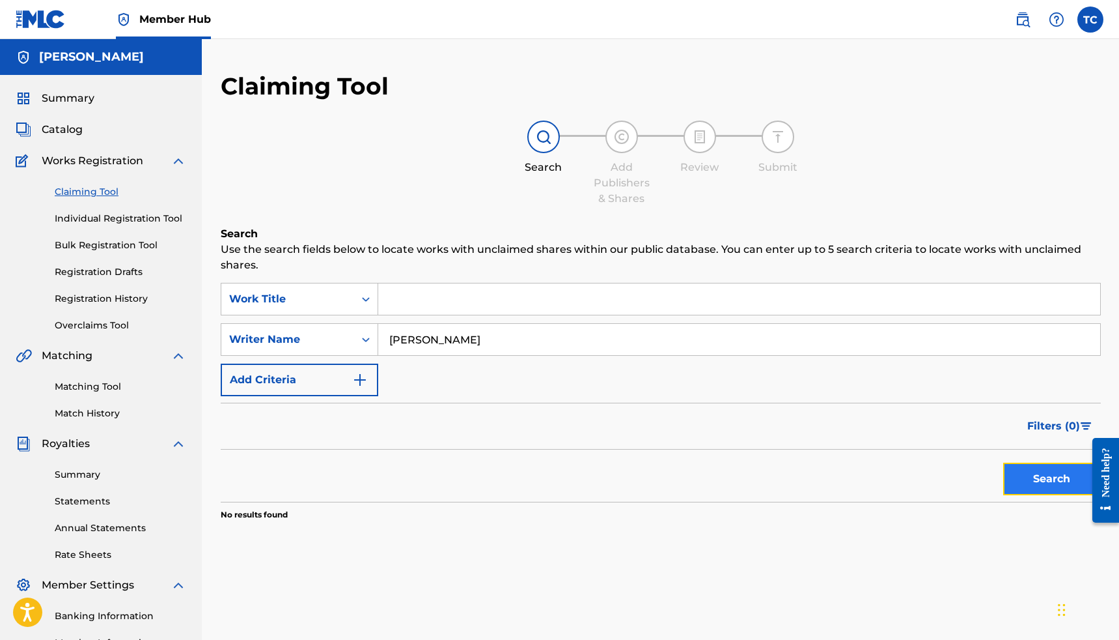
click at [1026, 473] on button "Search" at bounding box center [1053, 478] width 98 height 33
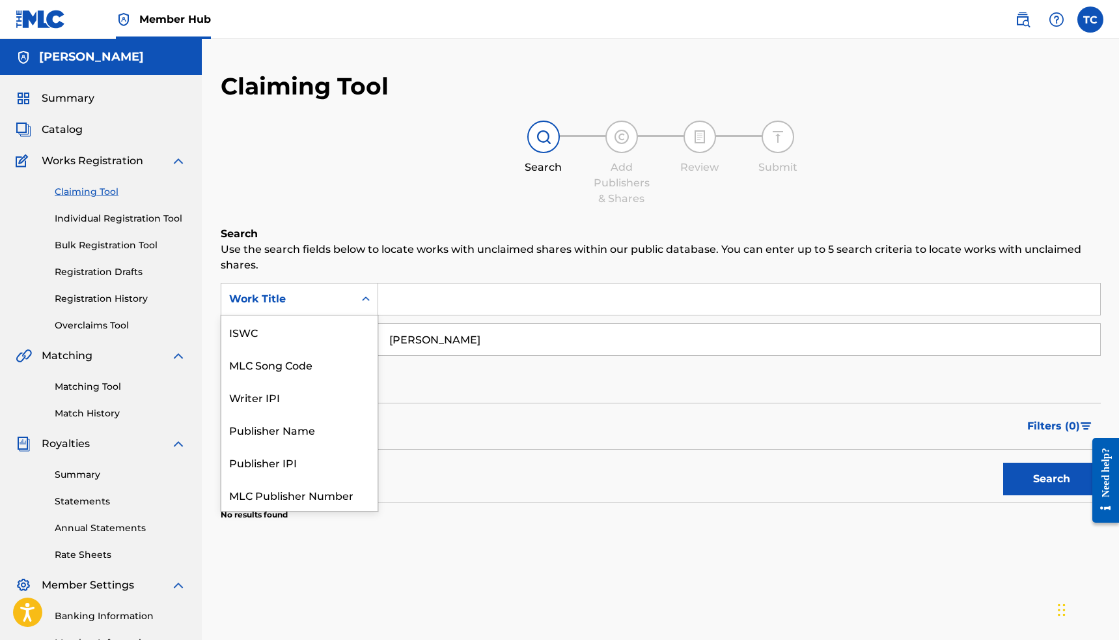
click at [374, 303] on div "Search Form" at bounding box center [365, 298] width 23 height 23
click at [297, 269] on p "Use the search fields below to locate works with unclaimed shares within our pu…" at bounding box center [661, 257] width 880 height 31
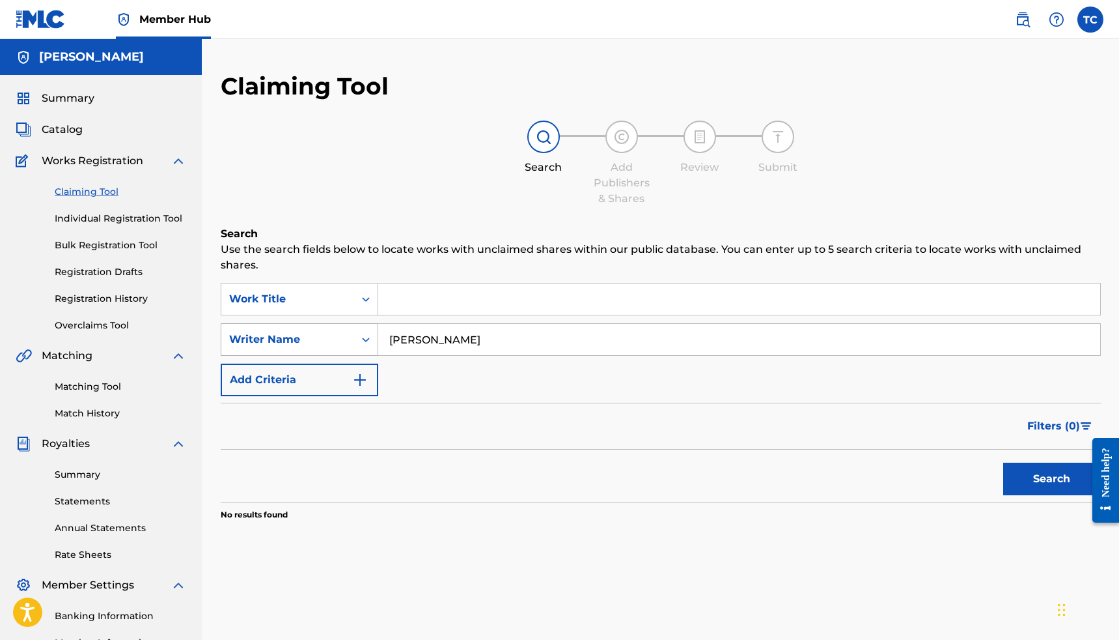
click at [326, 341] on div "Writer Name" at bounding box center [287, 339] width 117 height 16
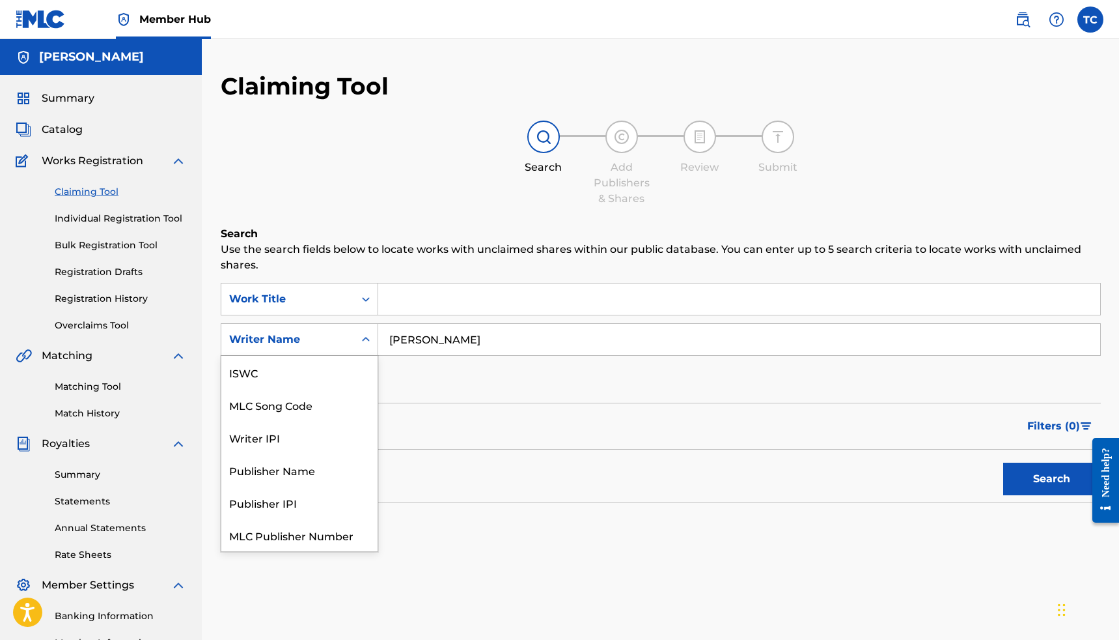
scroll to position [33, 0]
click at [296, 410] on div "Writer IPI" at bounding box center [299, 404] width 156 height 33
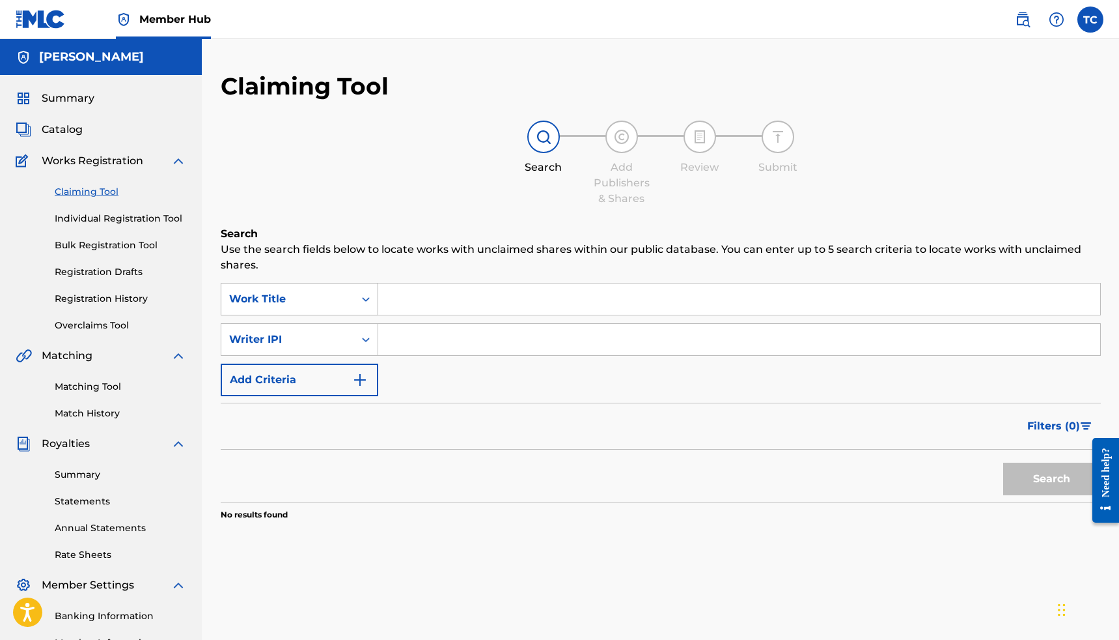
click at [326, 303] on div "Work Title" at bounding box center [287, 299] width 117 height 16
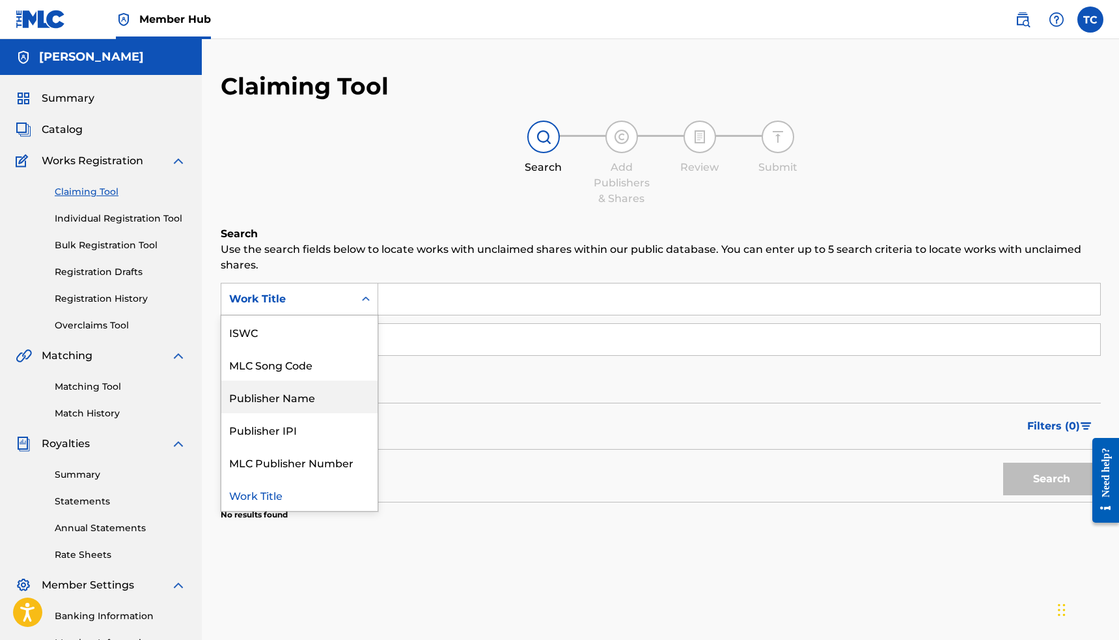
click at [302, 405] on div "Publisher Name" at bounding box center [299, 396] width 156 height 33
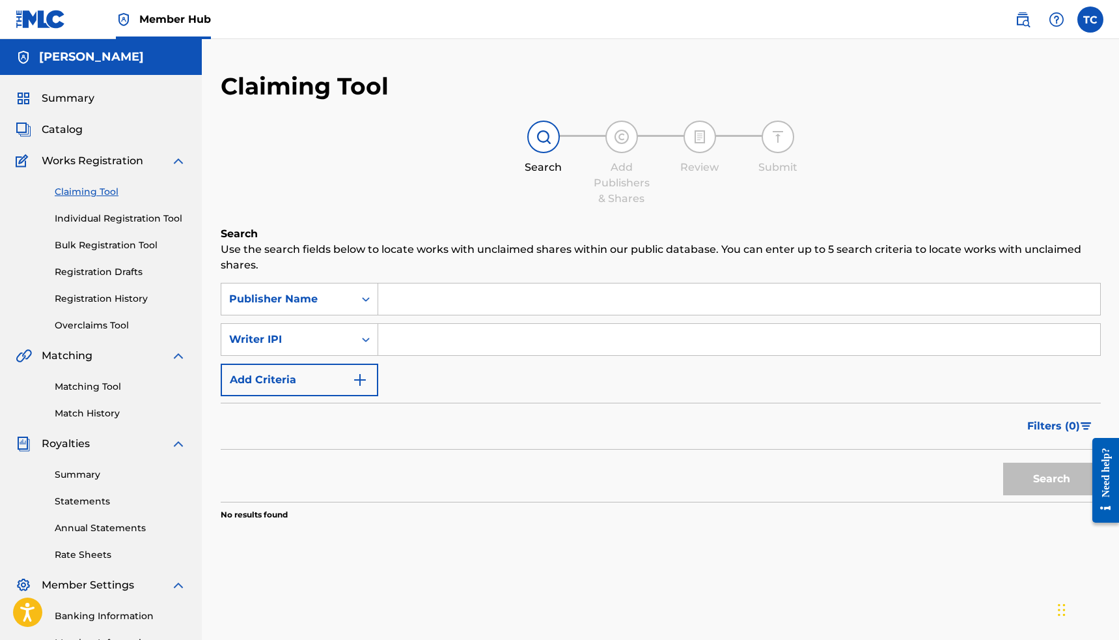
click at [411, 303] on input "Search Form" at bounding box center [739, 298] width 722 height 31
click at [1004, 462] on button "Search" at bounding box center [1053, 478] width 98 height 33
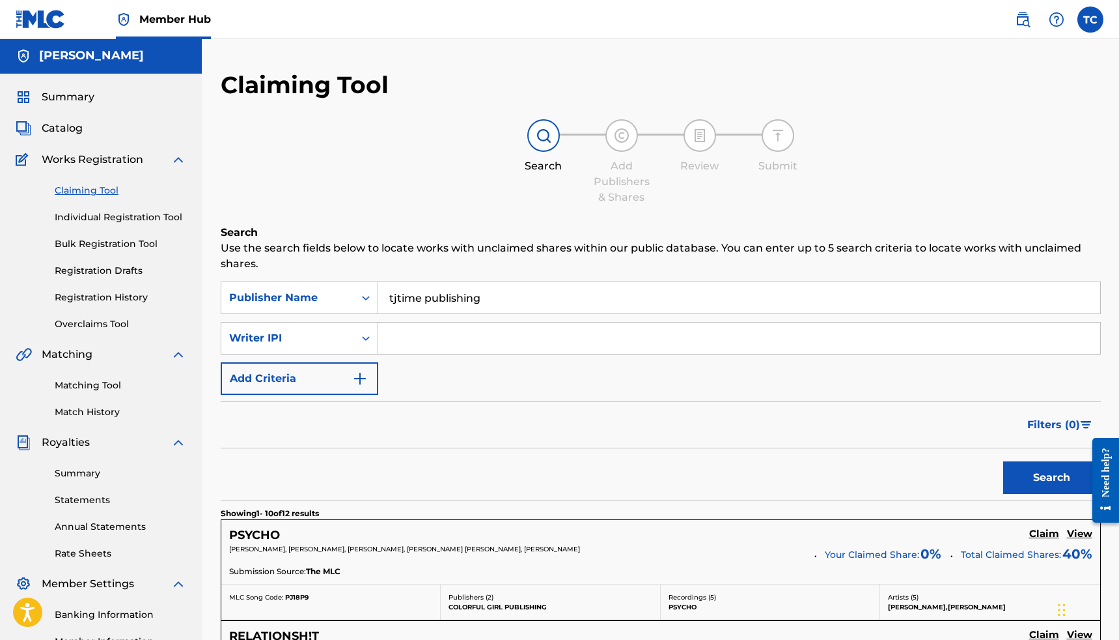
scroll to position [0, 0]
click at [512, 304] on input "tjtime publishing" at bounding box center [739, 298] width 722 height 31
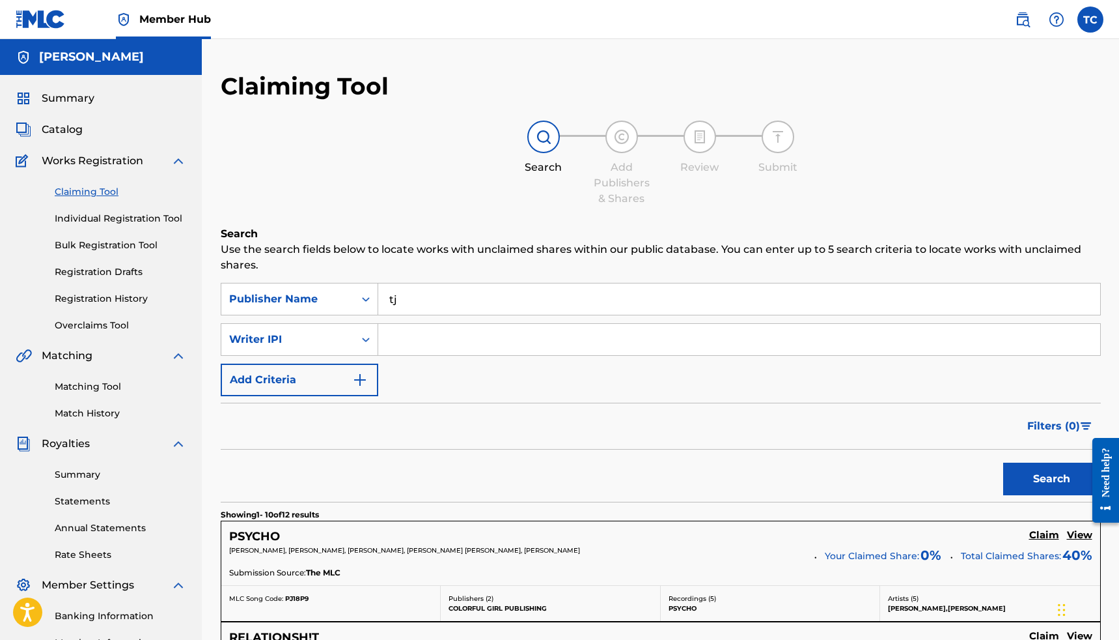
type input "t"
click at [61, 101] on span "Summary" at bounding box center [68, 99] width 53 height 16
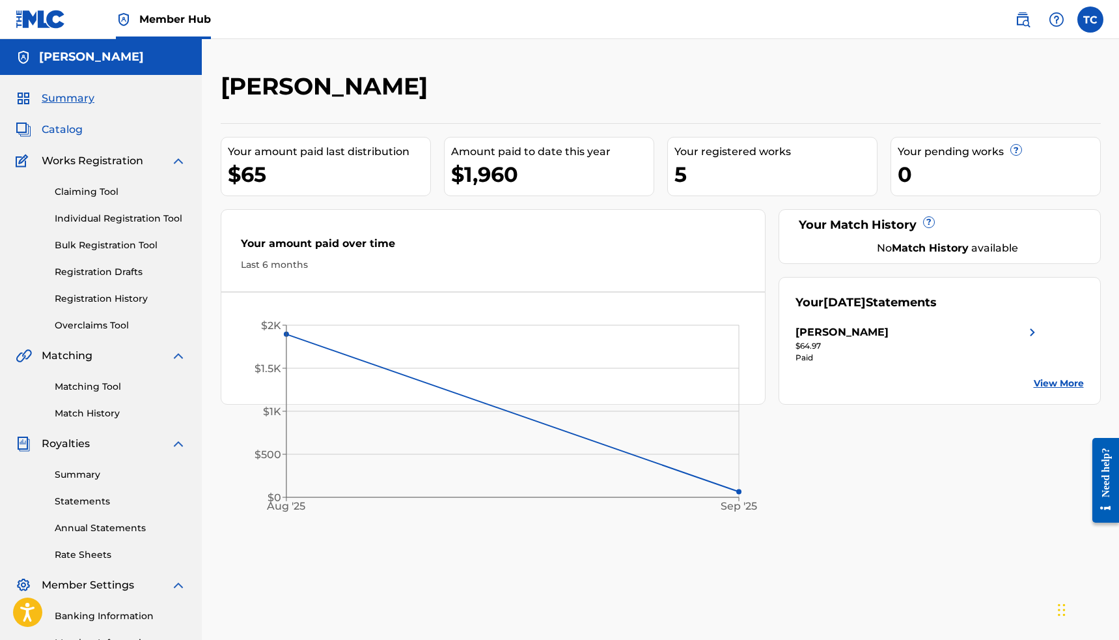
click at [81, 128] on span "Catalog" at bounding box center [62, 130] width 41 height 16
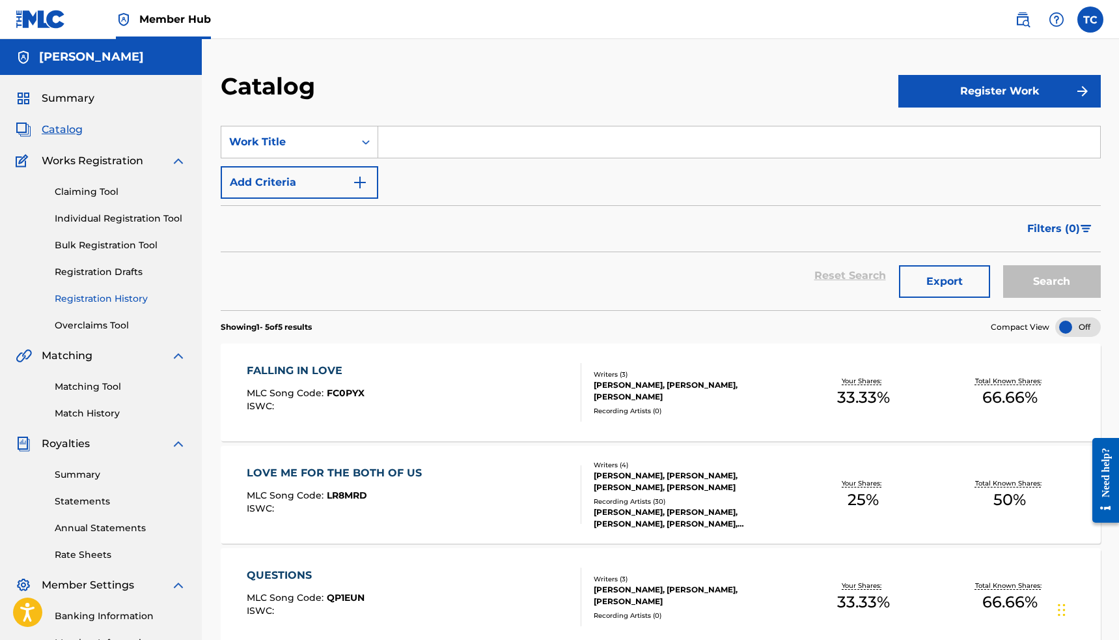
click at [116, 298] on link "Registration History" at bounding box center [121, 299] width 132 height 14
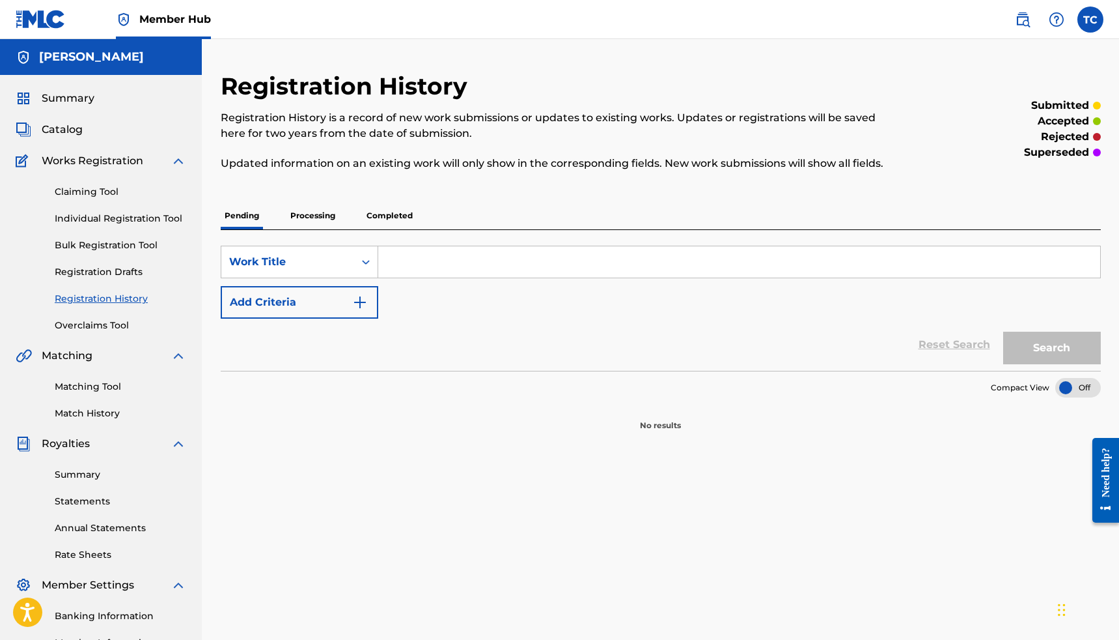
click at [380, 216] on p "Completed" at bounding box center [390, 215] width 54 height 27
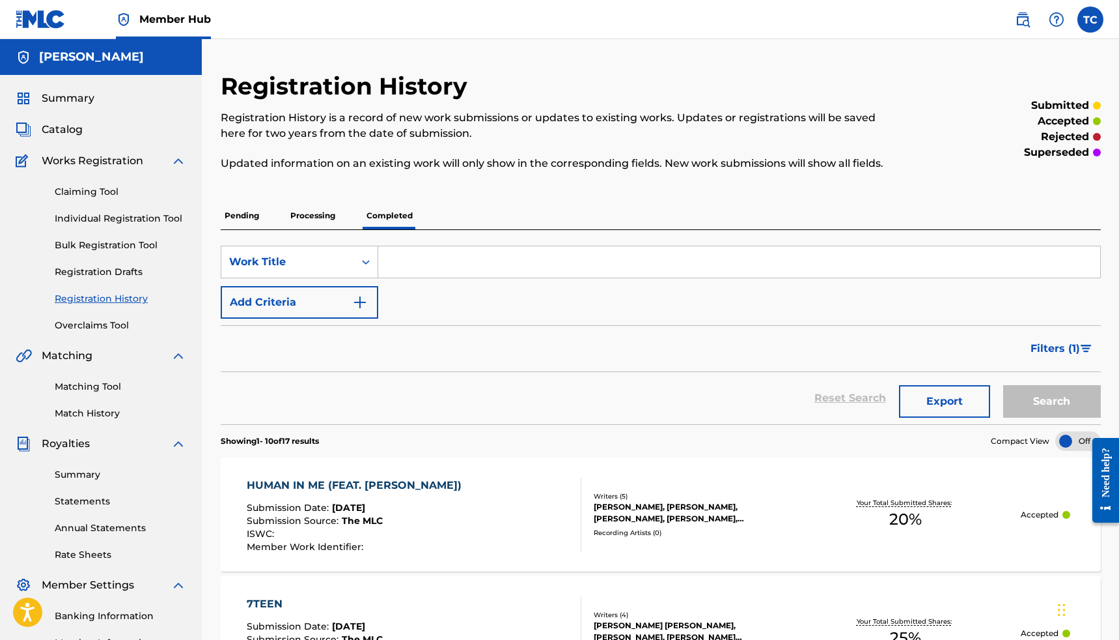
click at [1063, 608] on div "Chat Widget" at bounding box center [974, 378] width 292 height 524
drag, startPoint x: 1064, startPoint y: 614, endPoint x: 1016, endPoint y: 571, distance: 64.6
click at [1016, 571] on div "Chat Widget" at bounding box center [935, 344] width 292 height 524
drag, startPoint x: 1010, startPoint y: 567, endPoint x: 404, endPoint y: 519, distance: 607.6
click at [404, 519] on div "Chat Widget" at bounding box center [332, 296] width 292 height 524
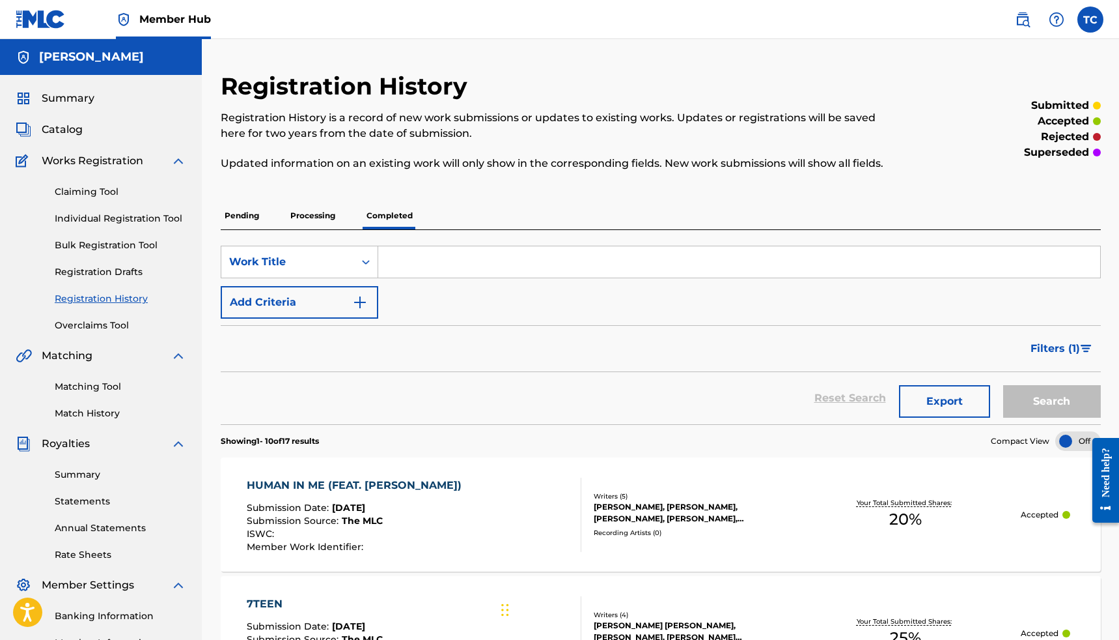
drag, startPoint x: 399, startPoint y: 519, endPoint x: 509, endPoint y: 621, distance: 150.3
click at [509, 621] on div "Chat Widget" at bounding box center [417, 378] width 292 height 524
click at [505, 613] on div "Chat Widget" at bounding box center [417, 378] width 292 height 524
click at [505, 613] on div "Chat Widget" at bounding box center [412, 378] width 292 height 524
click at [500, 608] on div "Chat Widget" at bounding box center [412, 378] width 292 height 524
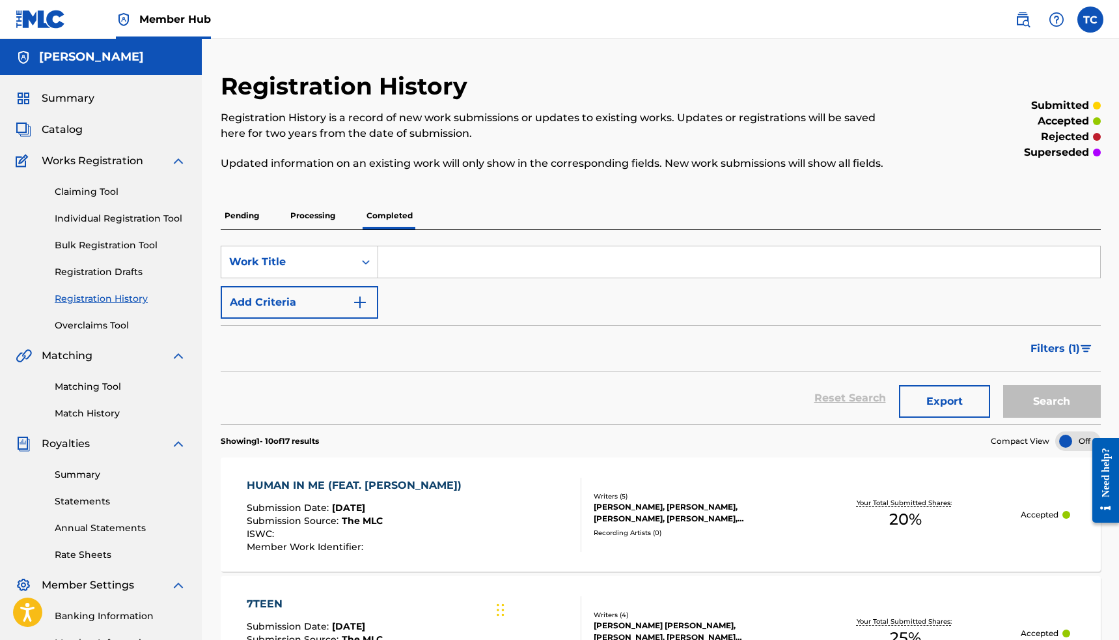
click at [500, 608] on div "Chat Widget" at bounding box center [412, 378] width 292 height 524
